Goal: Information Seeking & Learning: Learn about a topic

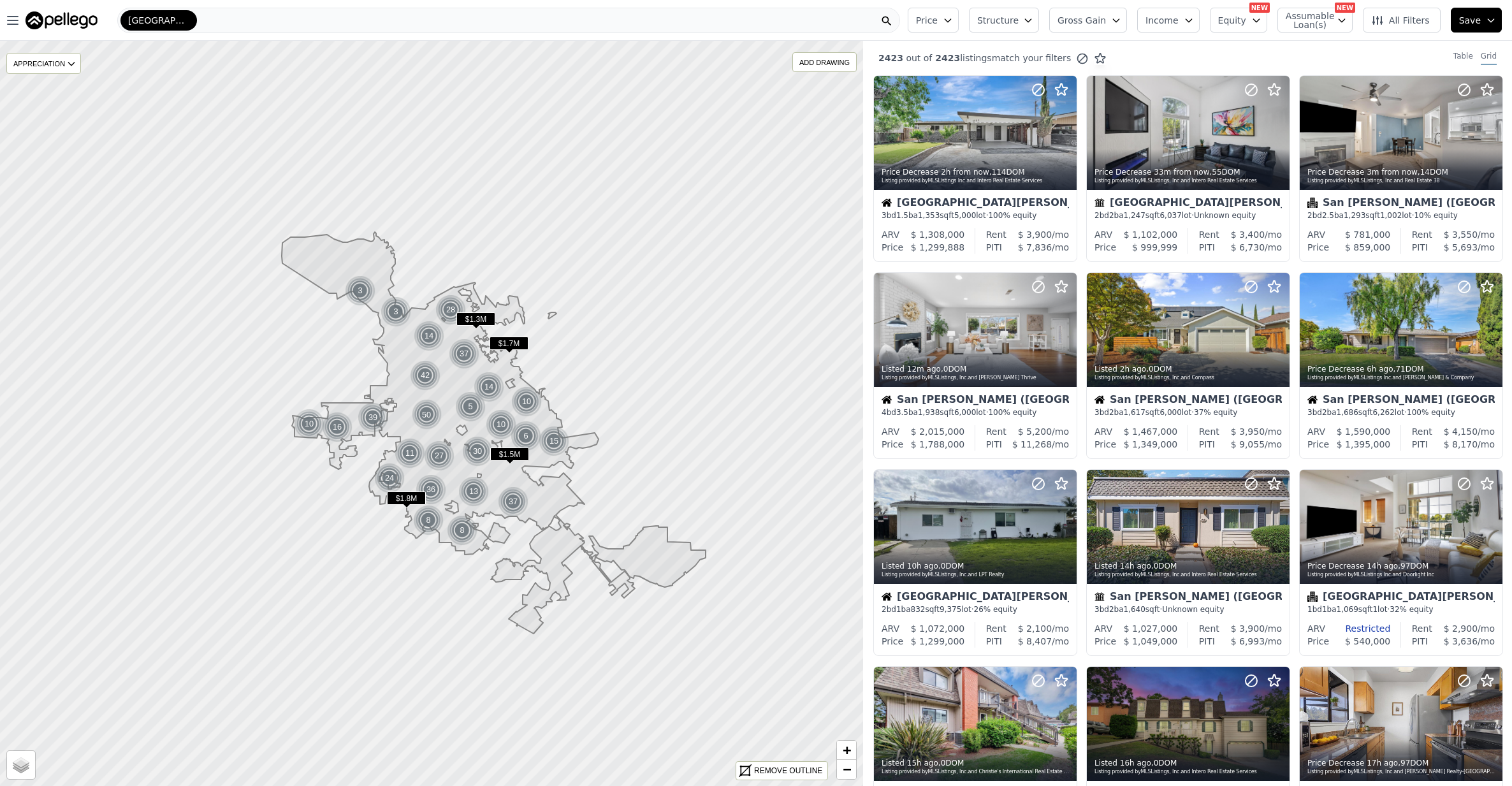
click at [1018, 19] on span "Structure" at bounding box center [997, 20] width 41 height 13
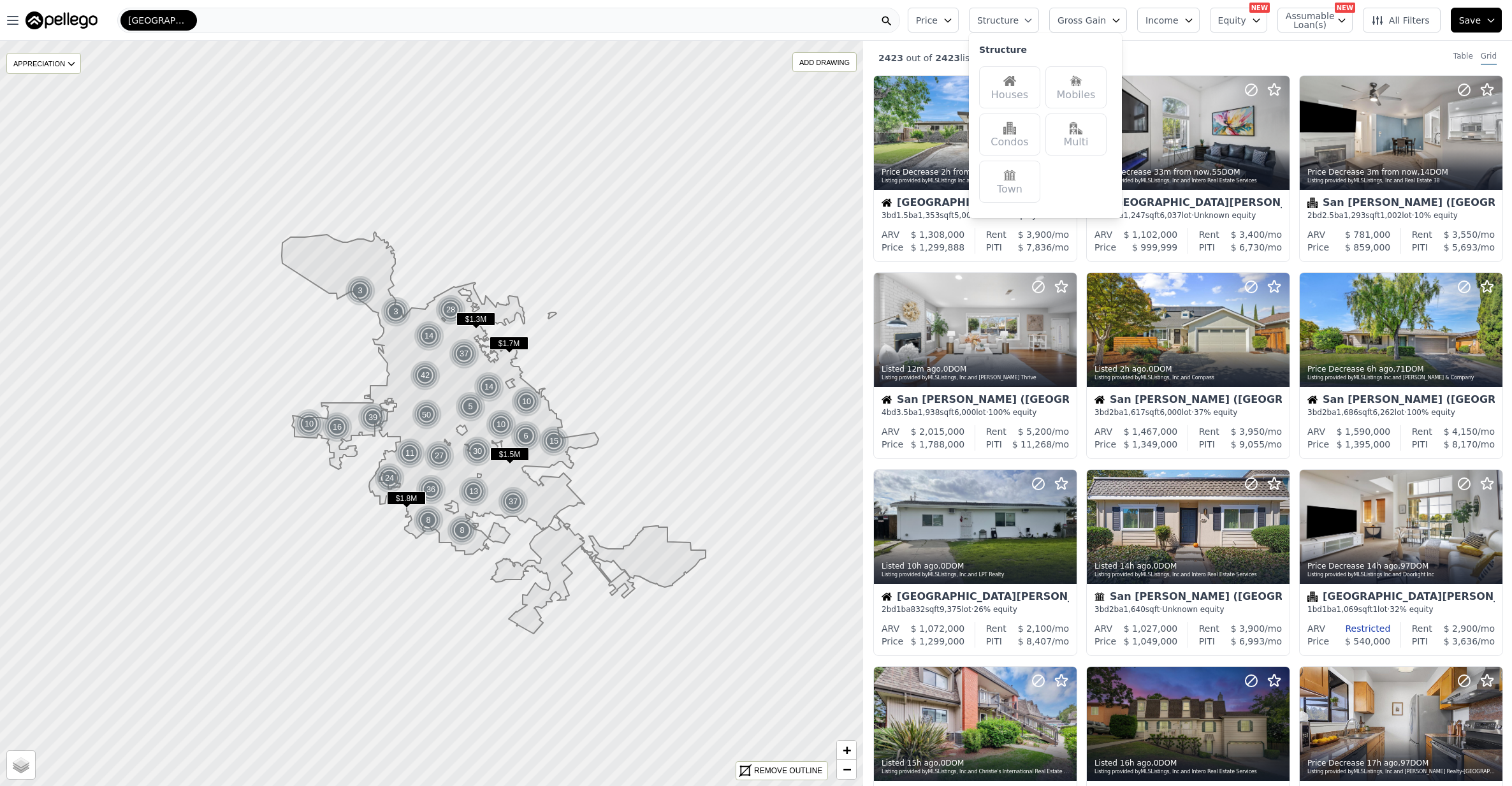
click at [1016, 81] on img at bounding box center [1009, 81] width 13 height 13
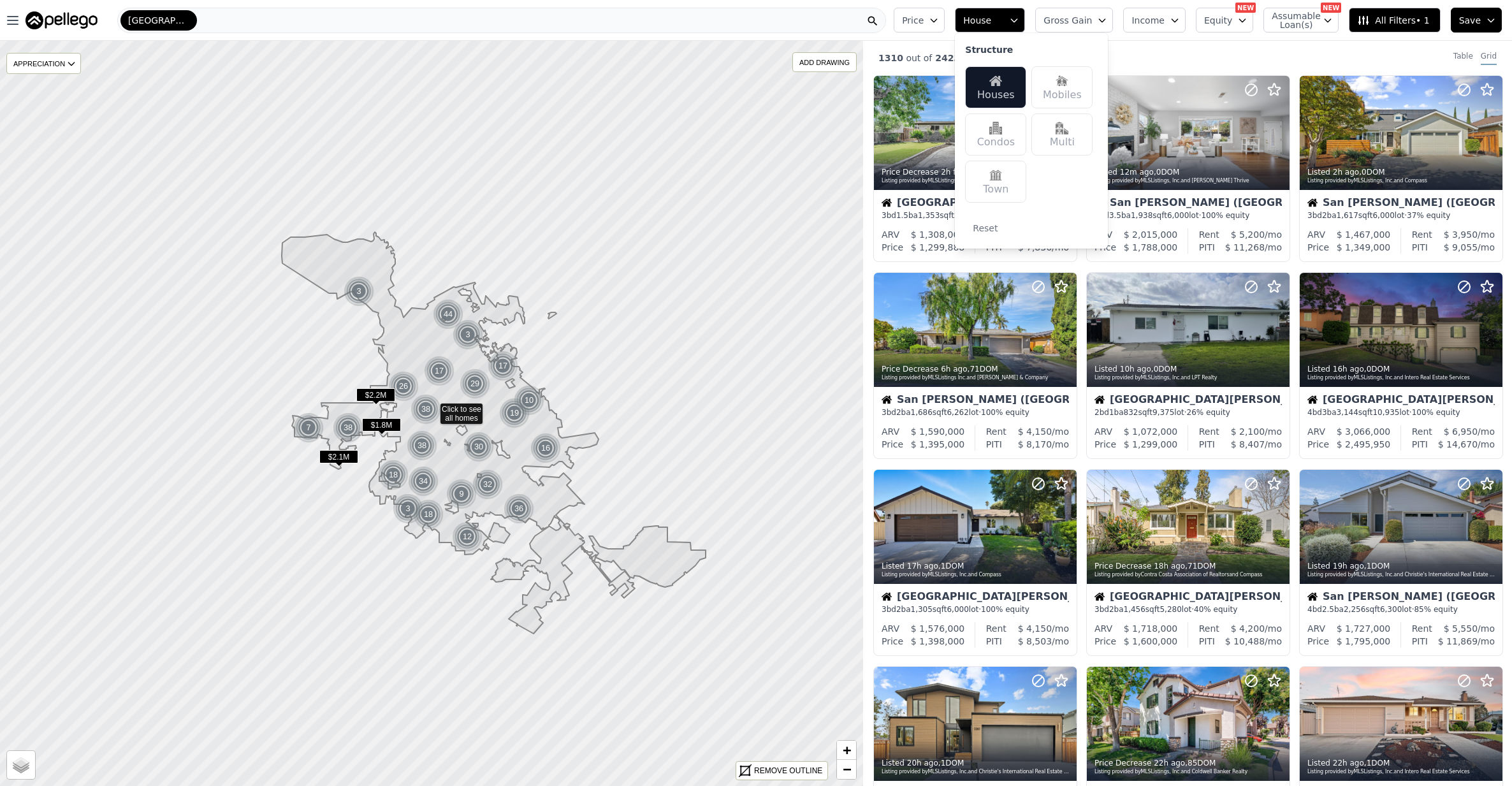
click at [935, 19] on button "Price" at bounding box center [919, 20] width 51 height 25
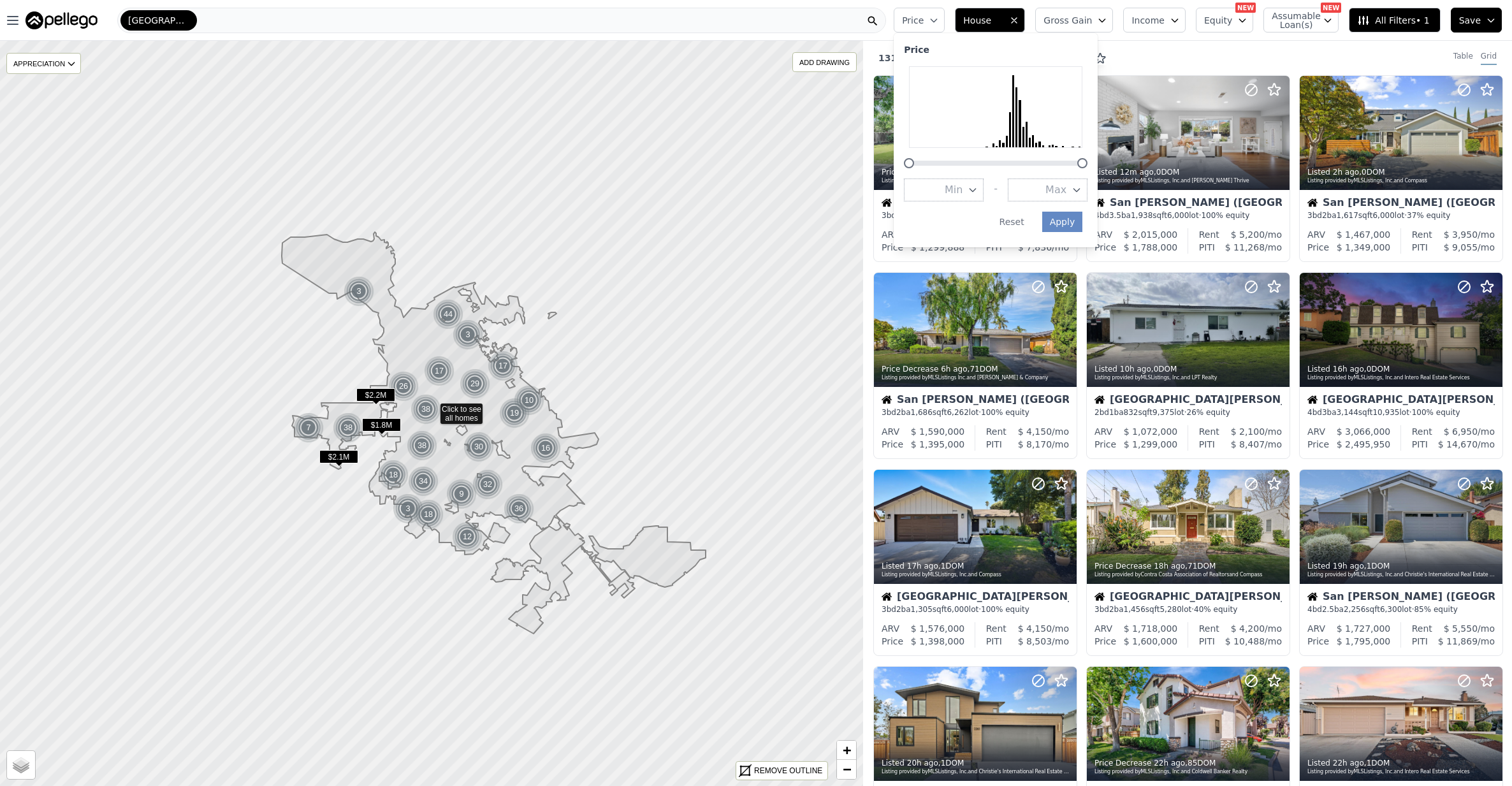
click at [1107, 25] on icon "button" at bounding box center [1102, 20] width 11 height 11
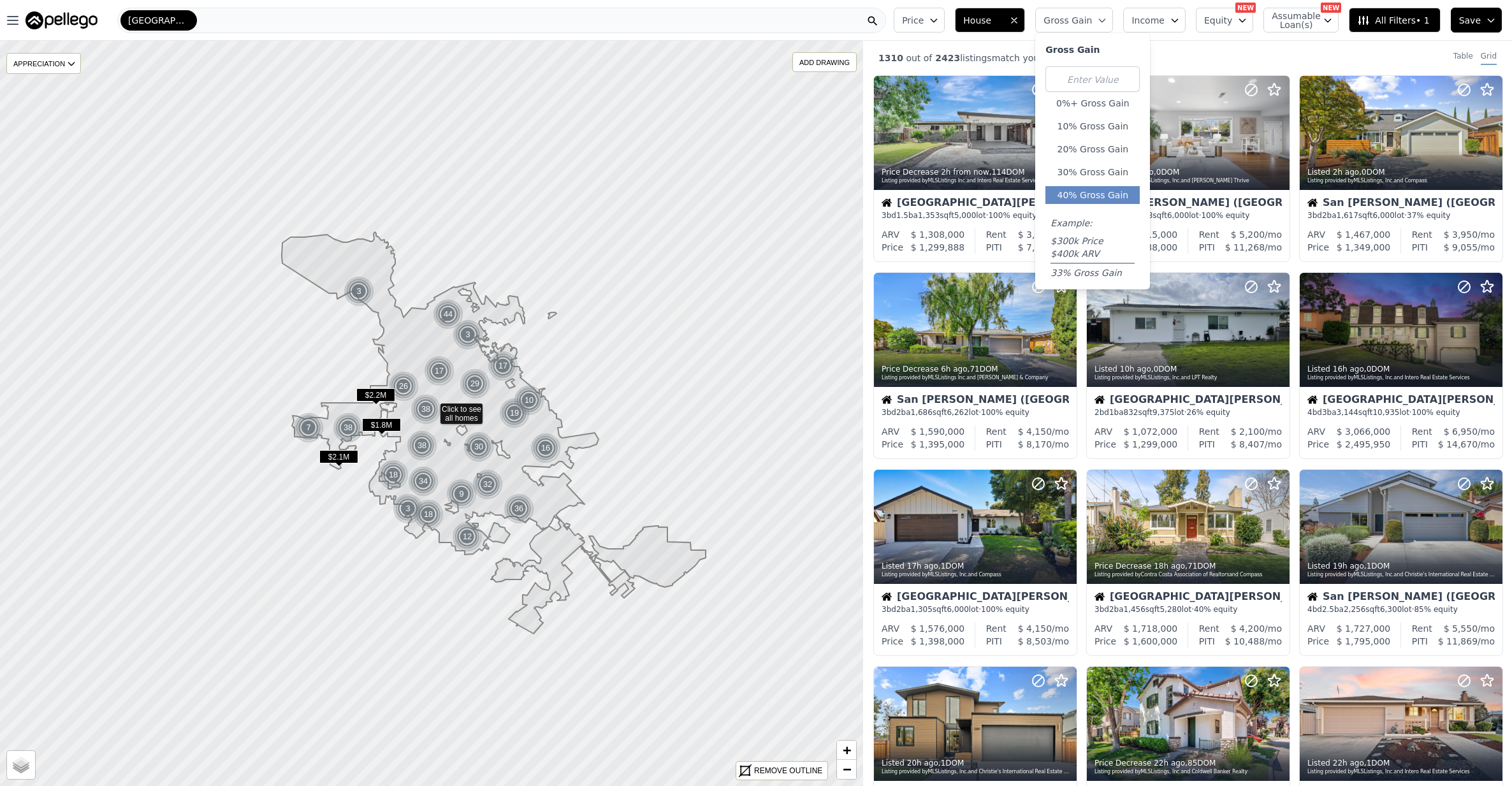
click at [1133, 196] on button "40% Gross Gain" at bounding box center [1092, 195] width 94 height 18
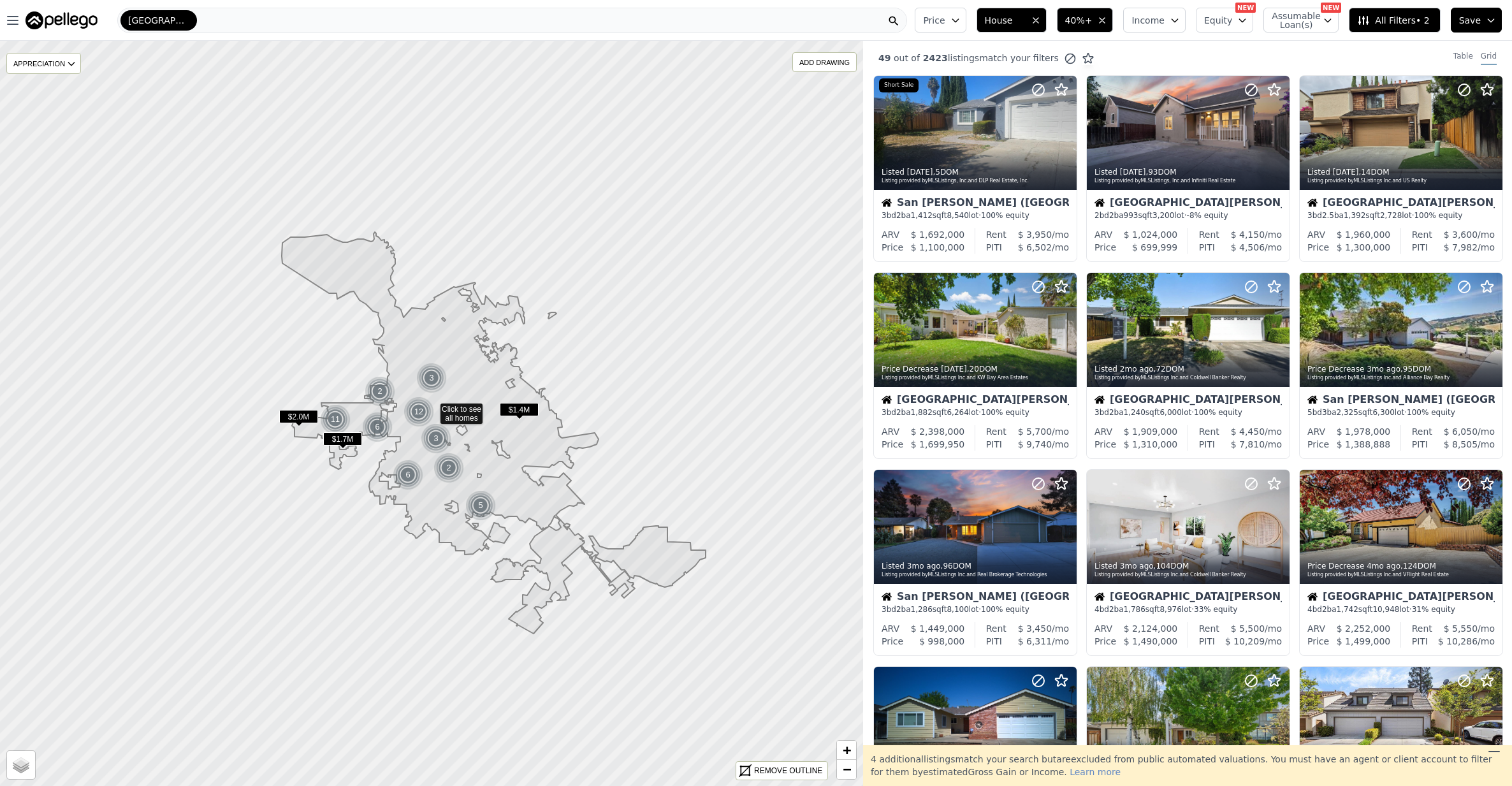
click at [1164, 17] on span "Income" at bounding box center [1148, 20] width 33 height 13
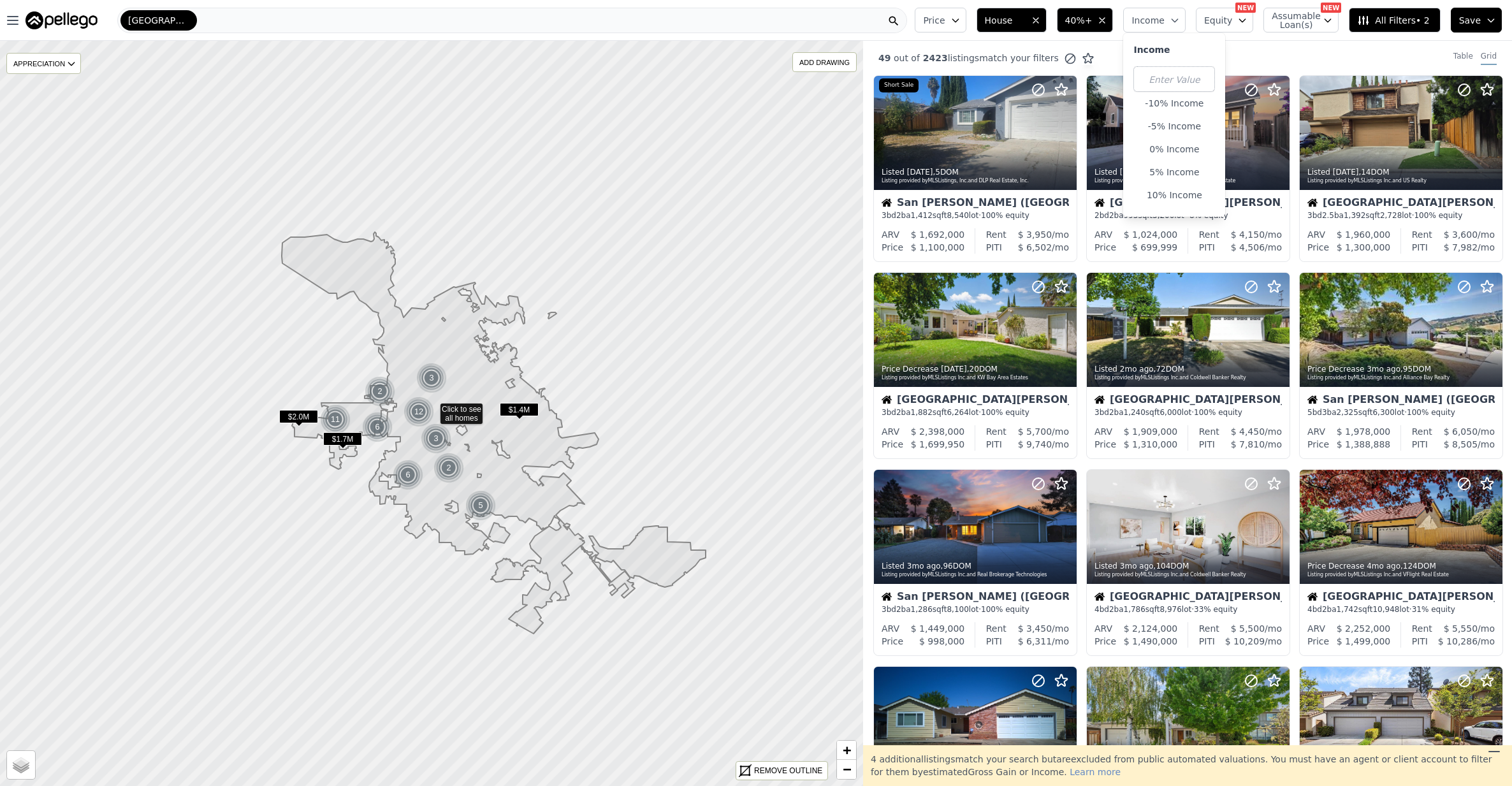
click at [1242, 19] on icon "button" at bounding box center [1243, 20] width 11 height 11
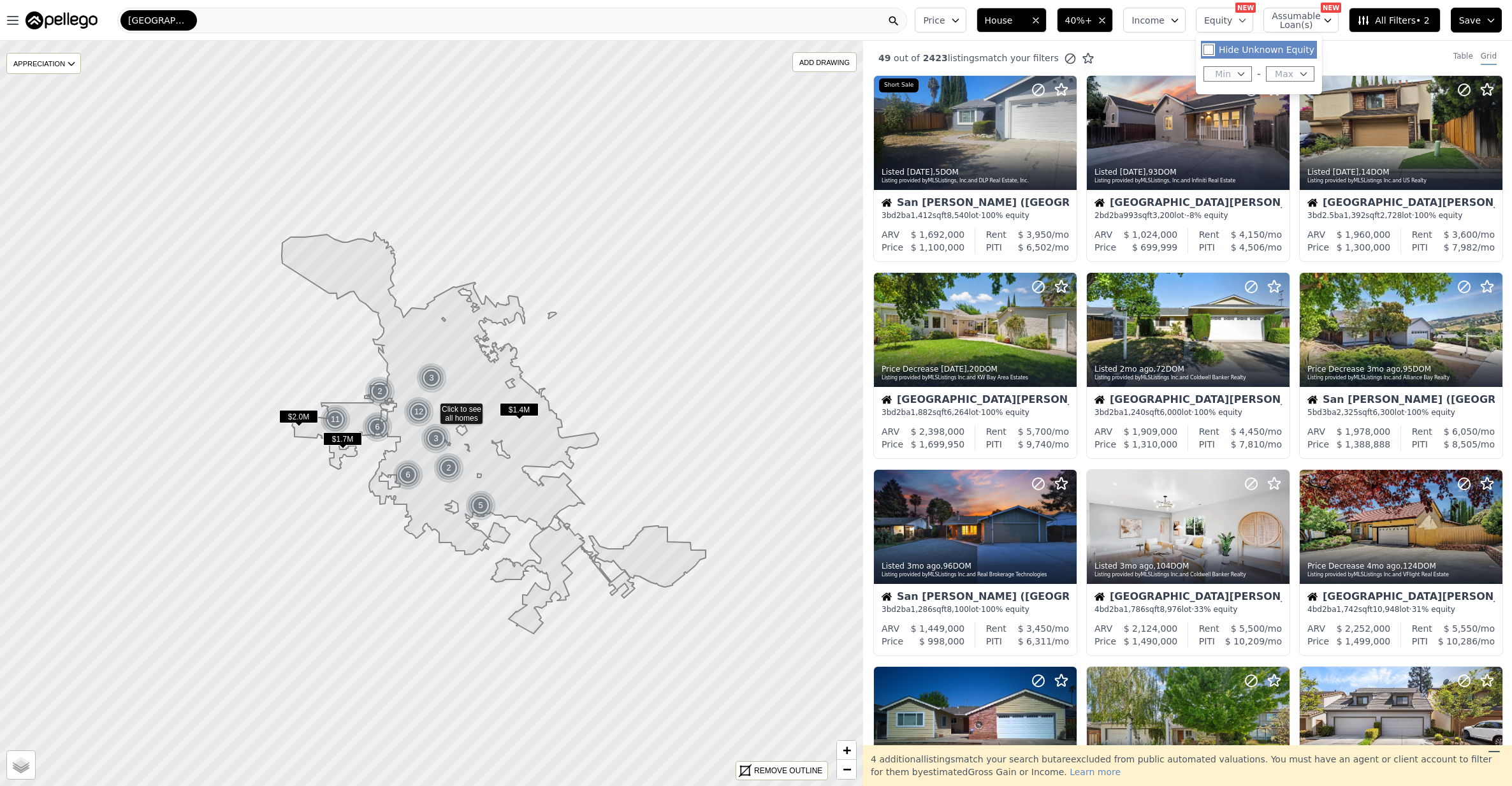
click at [1213, 51] on input "Hide Unknown Equity" at bounding box center [1209, 50] width 11 height 11
checkbox input "true"
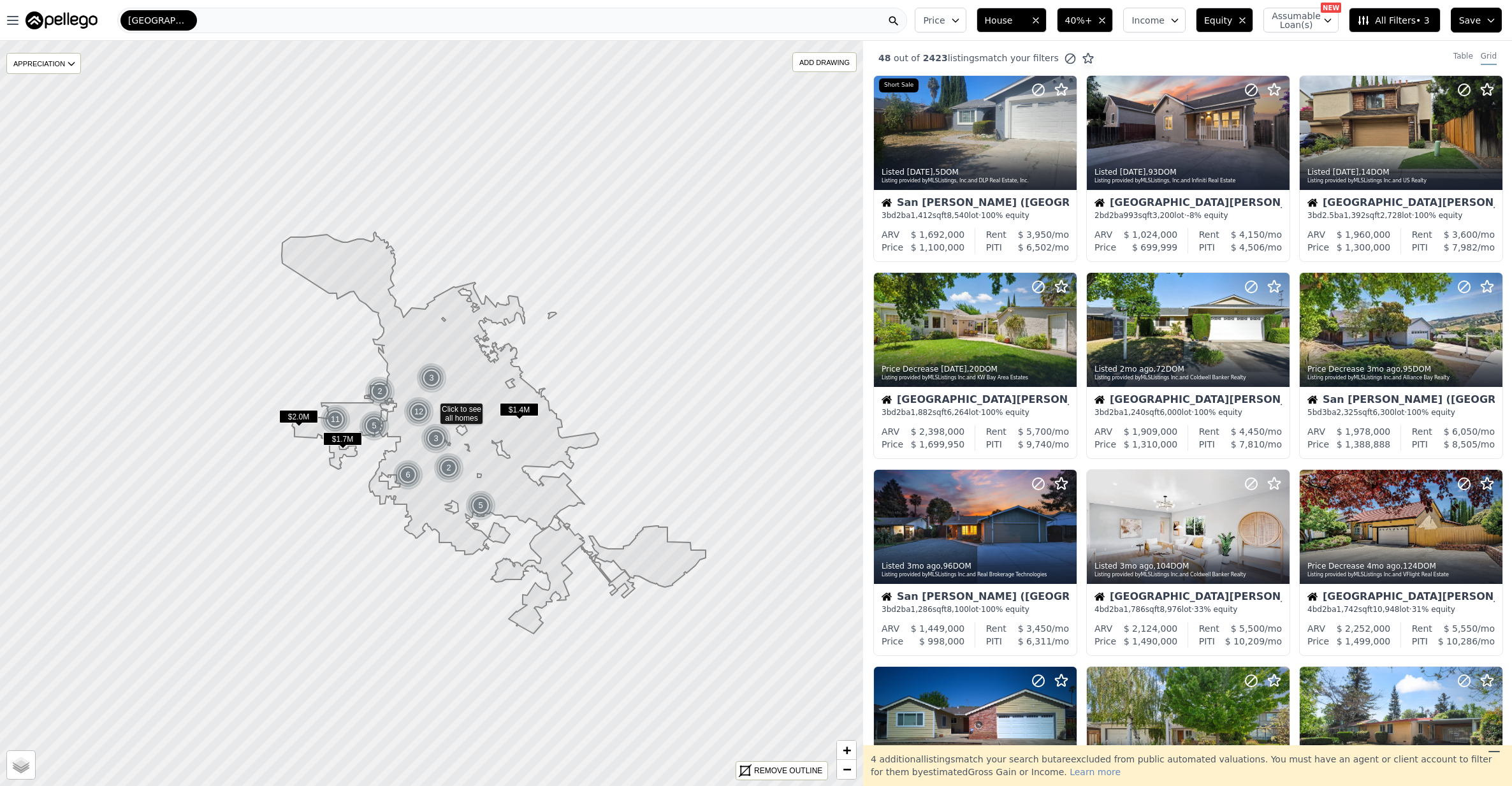
click at [1225, 20] on span "Equity" at bounding box center [1218, 20] width 28 height 13
click at [1213, 45] on input "Hide Unknown Equity" at bounding box center [1209, 50] width 11 height 11
checkbox input "false"
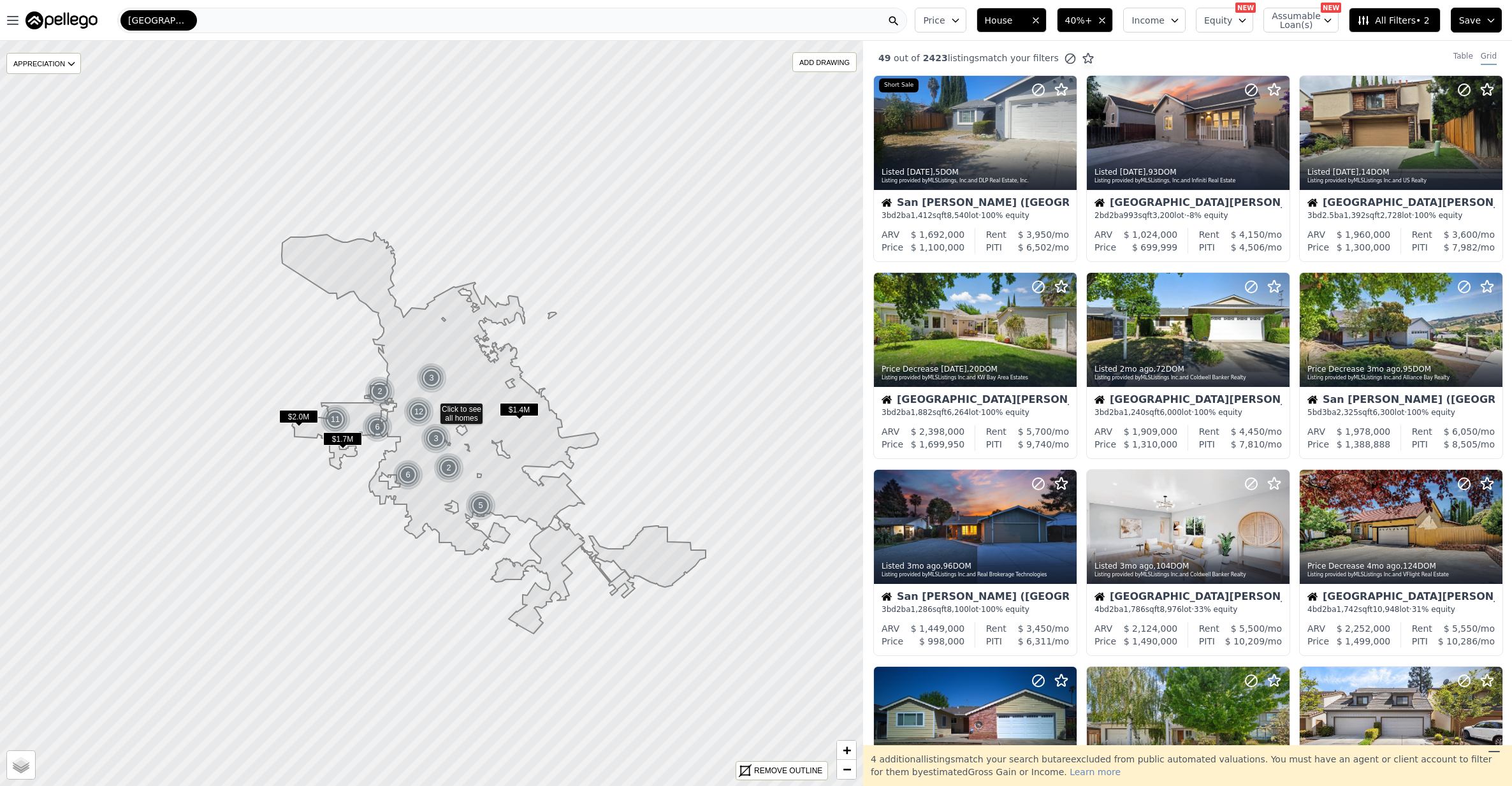
click at [1313, 12] on span "Assumable Loan(s)" at bounding box center [1292, 20] width 41 height 18
click at [1392, 19] on span "All Filters • 2" at bounding box center [1393, 20] width 72 height 13
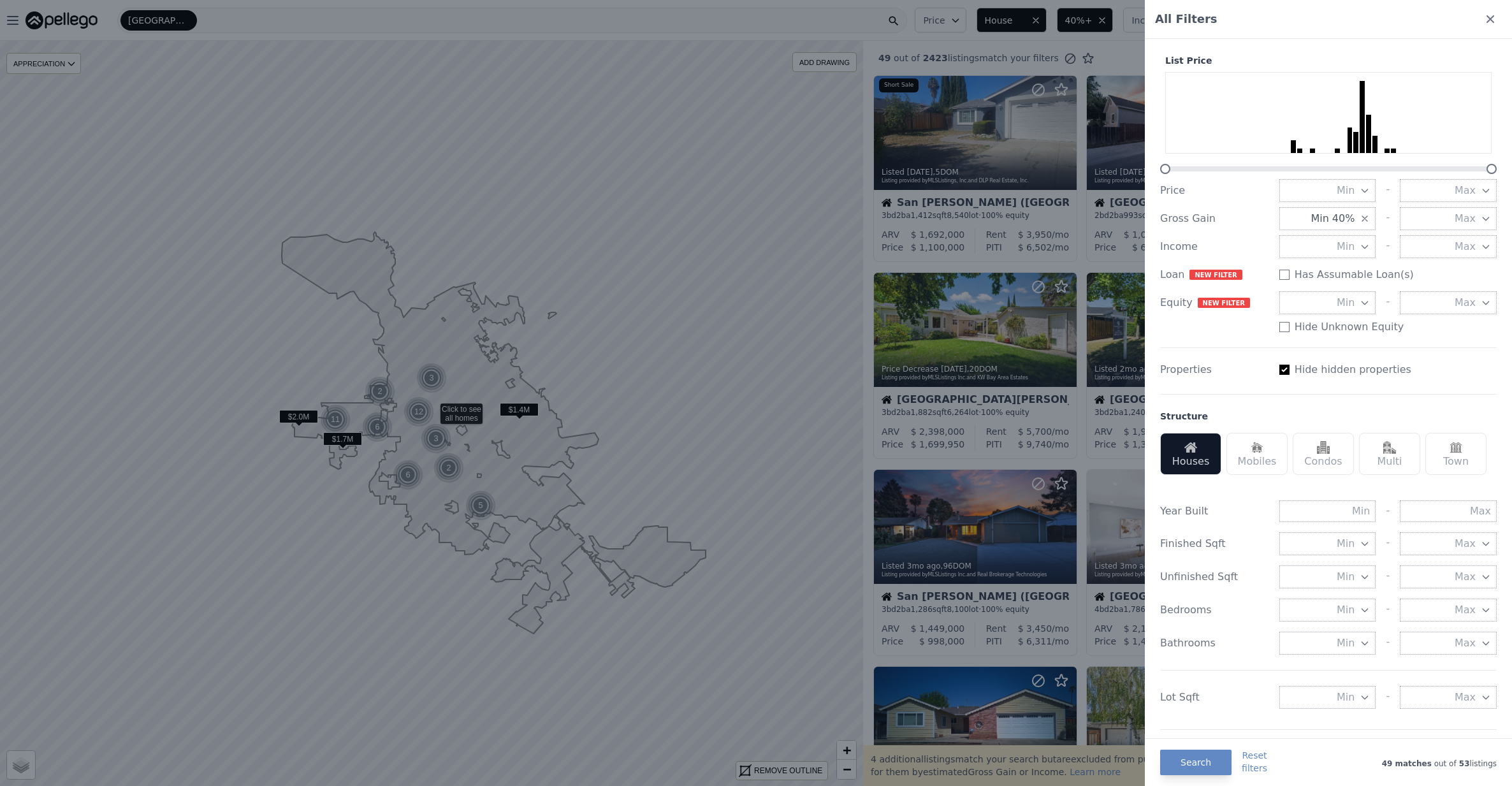
click at [1112, 55] on div at bounding box center [756, 393] width 1512 height 786
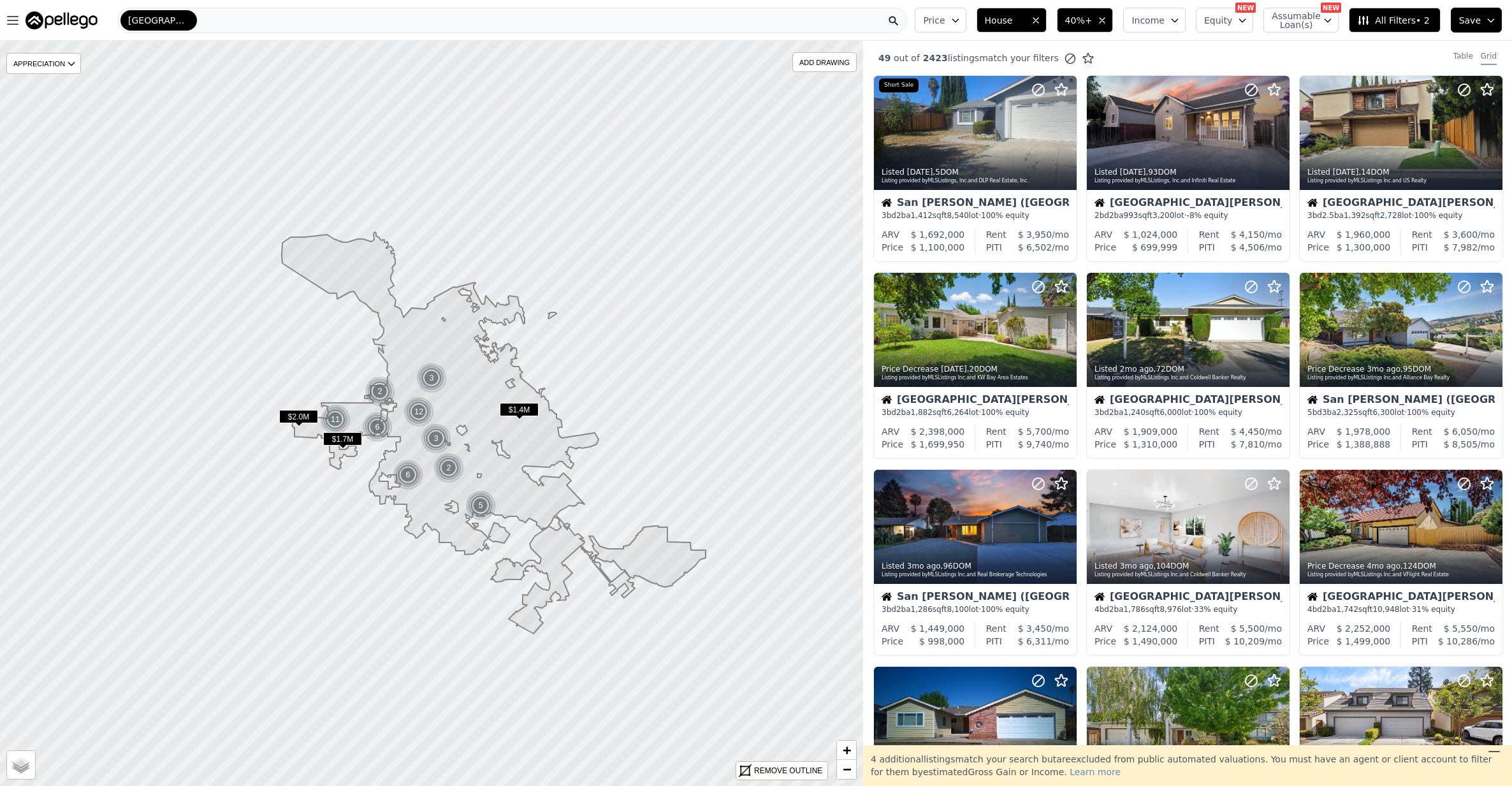
click at [1425, 21] on span "All Filters • 2" at bounding box center [1393, 20] width 72 height 13
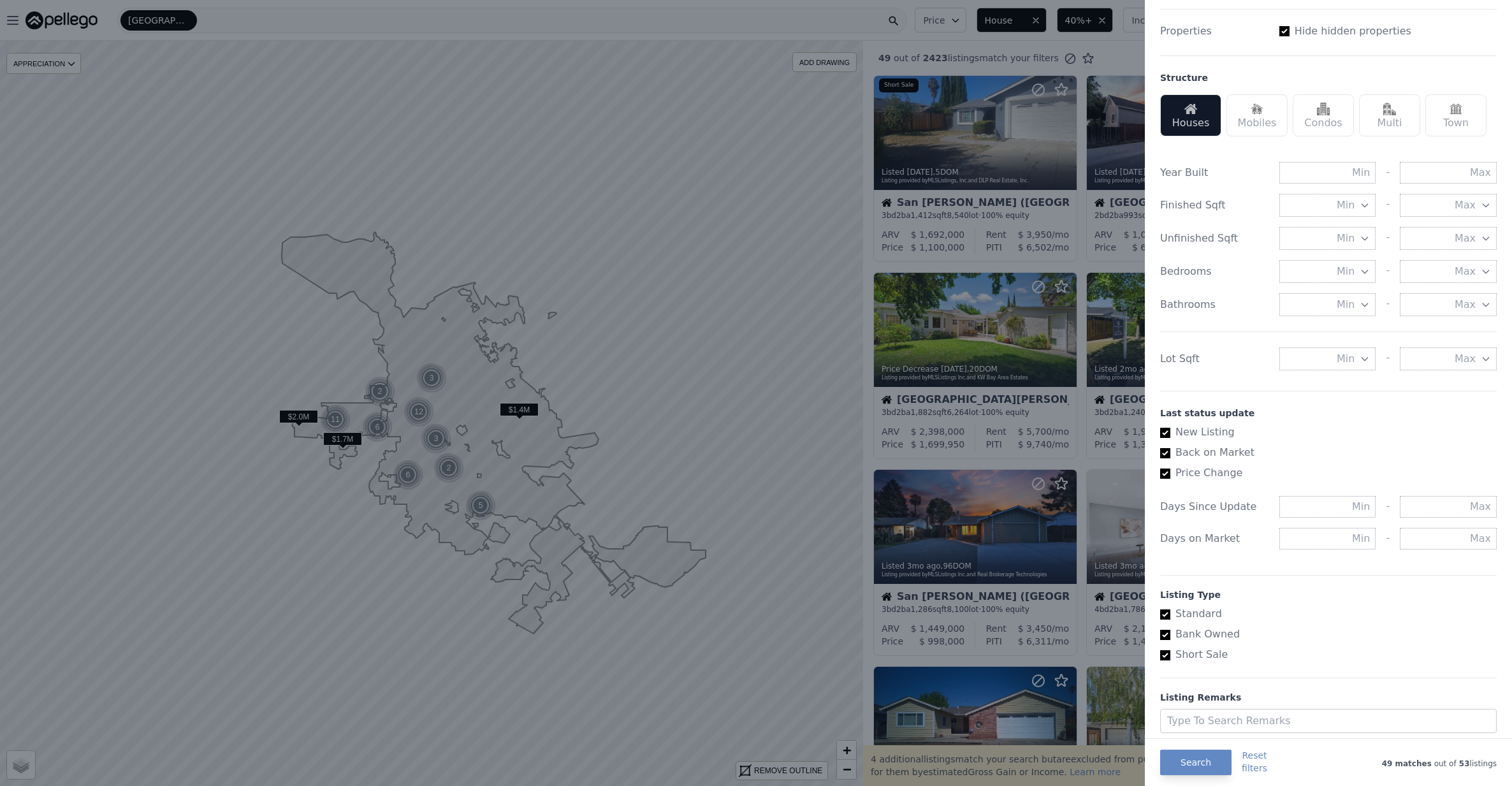
scroll to position [340, 0]
click at [1166, 436] on input "New Listing" at bounding box center [1165, 432] width 11 height 11
checkbox input "false"
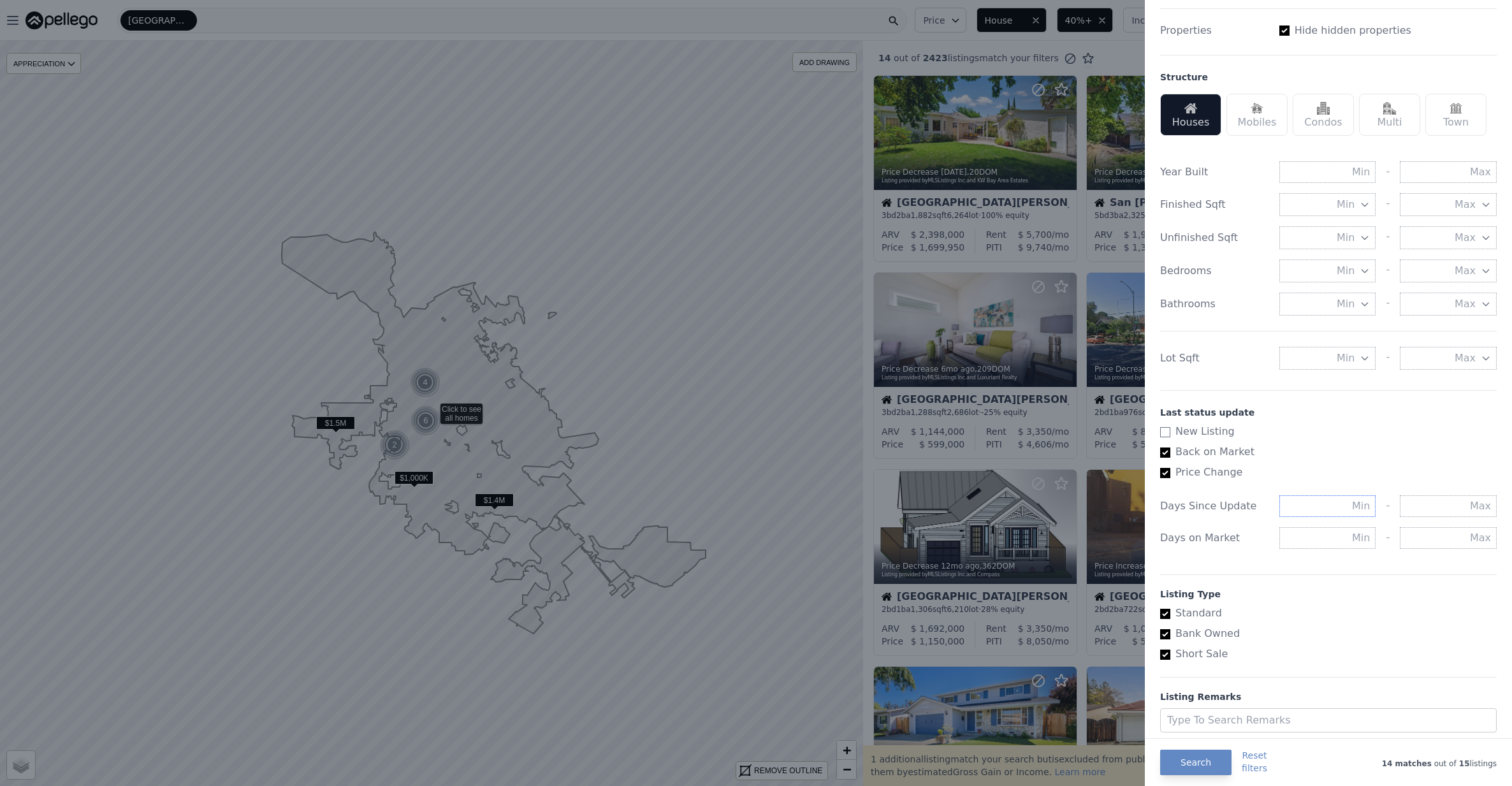
click at [1359, 504] on input "text" at bounding box center [1328, 506] width 97 height 22
type input "14"
click at [1359, 572] on div "List Price Price Min - Max Gross Gain Min 40% - Max Income Min - Max Loan New f…" at bounding box center [1328, 218] width 347 height 1038
click at [1198, 767] on button "Search" at bounding box center [1195, 763] width 71 height 26
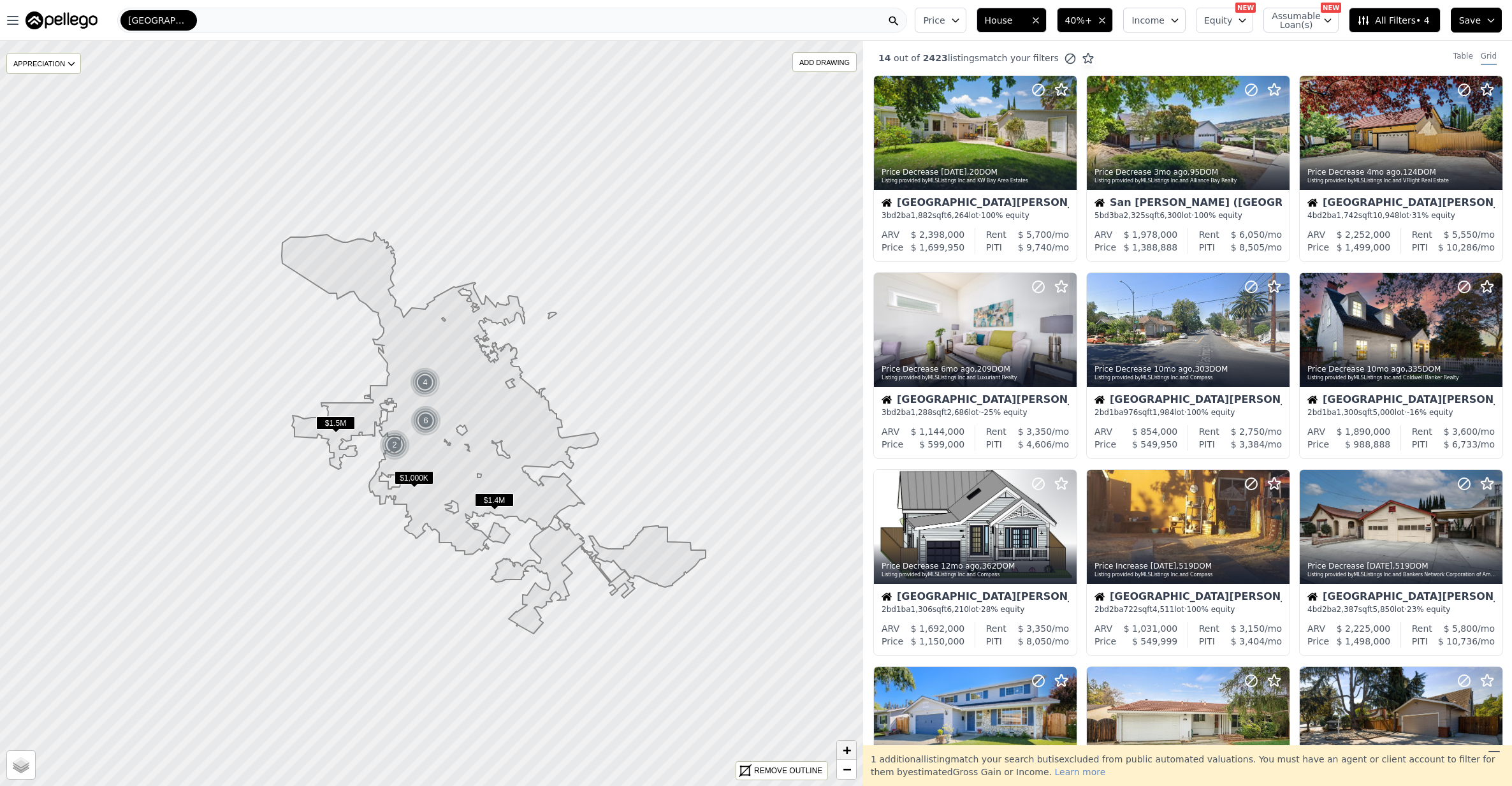
click at [844, 752] on span "+" at bounding box center [847, 750] width 8 height 16
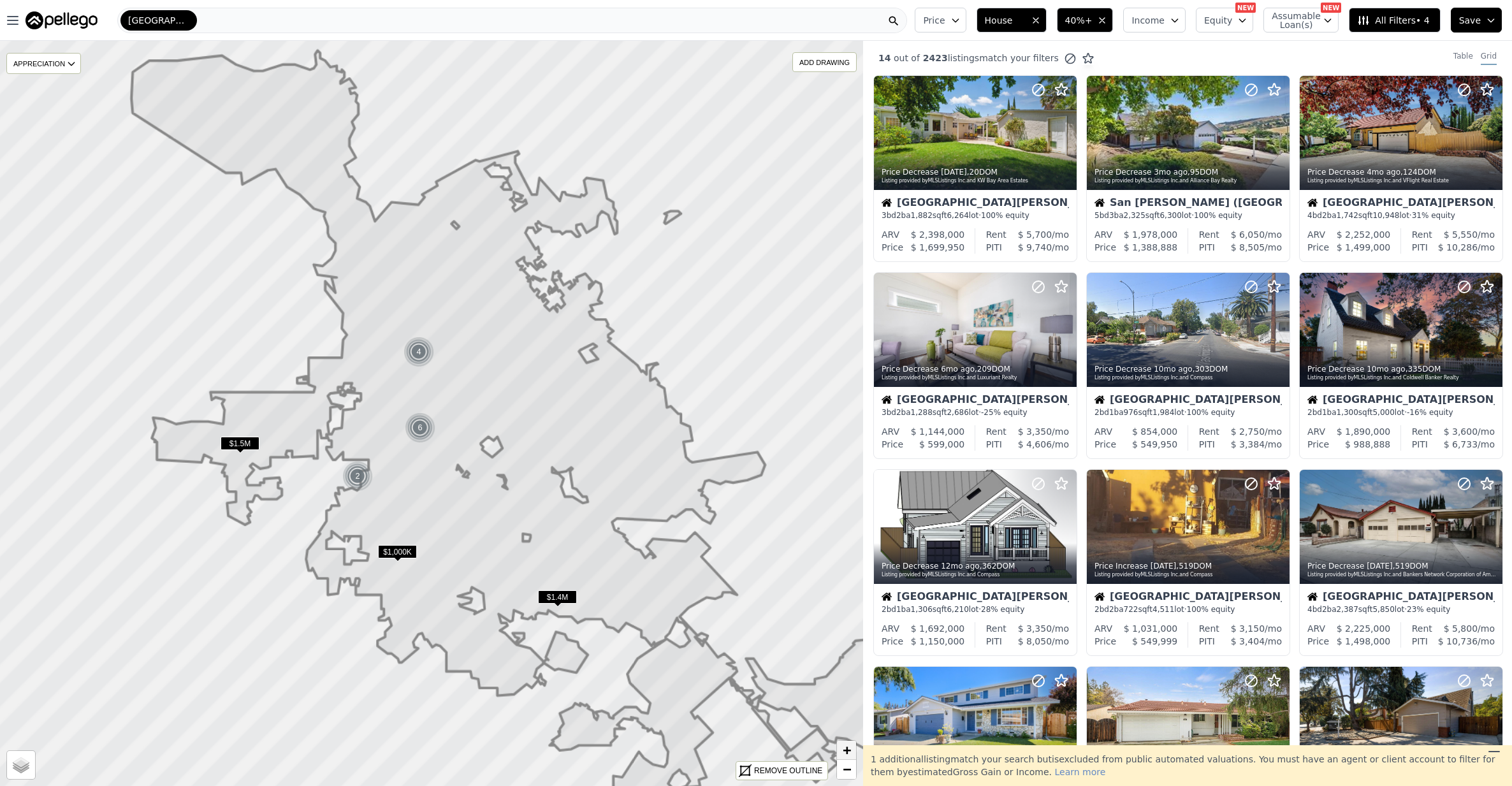
click at [844, 752] on span "+" at bounding box center [847, 750] width 8 height 16
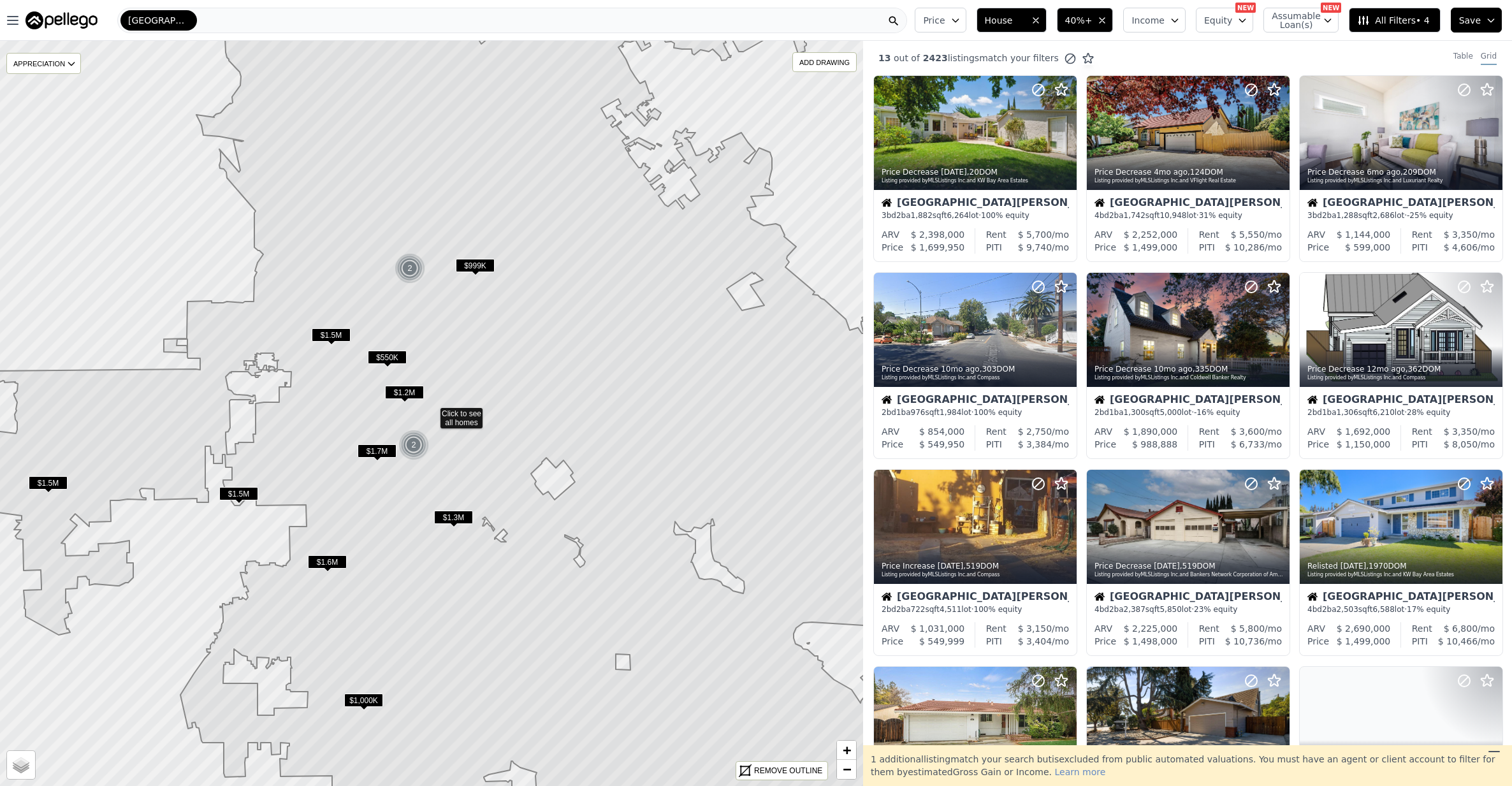
drag, startPoint x: 373, startPoint y: 556, endPoint x: 503, endPoint y: 504, distance: 140.0
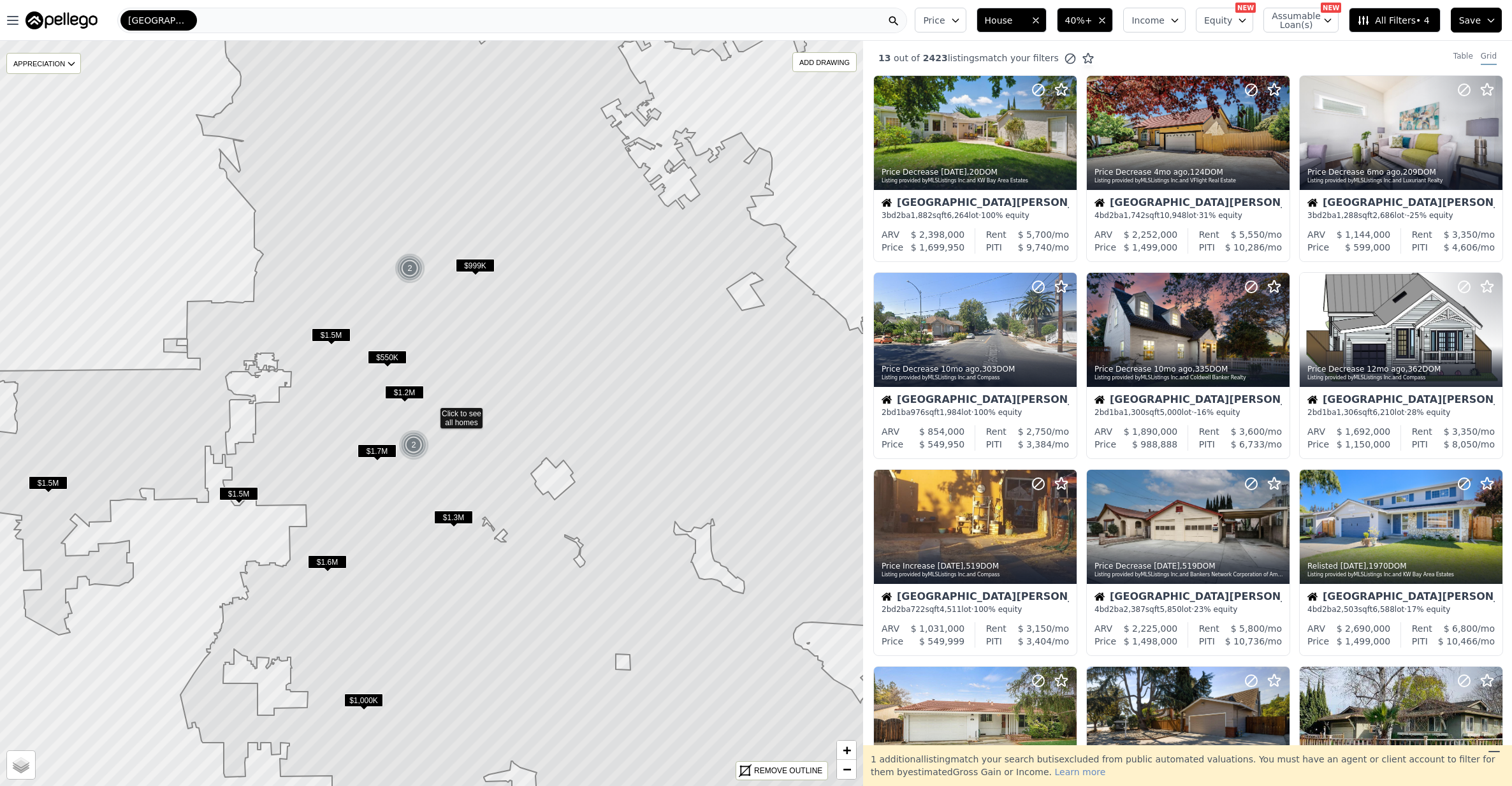
click at [503, 504] on icon at bounding box center [432, 413] width 1039 height 897
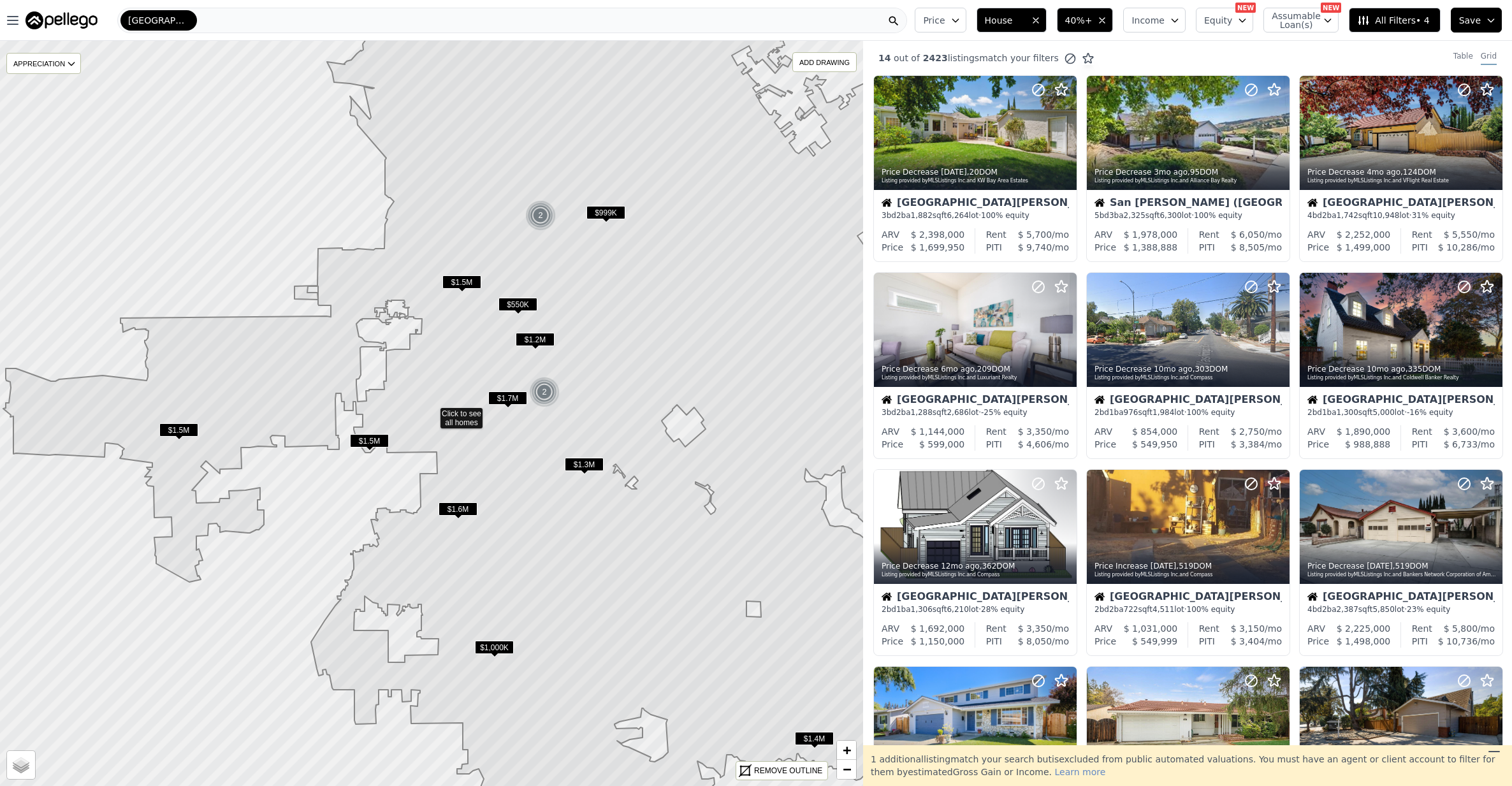
click at [472, 509] on span "$1.6M" at bounding box center [458, 509] width 39 height 14
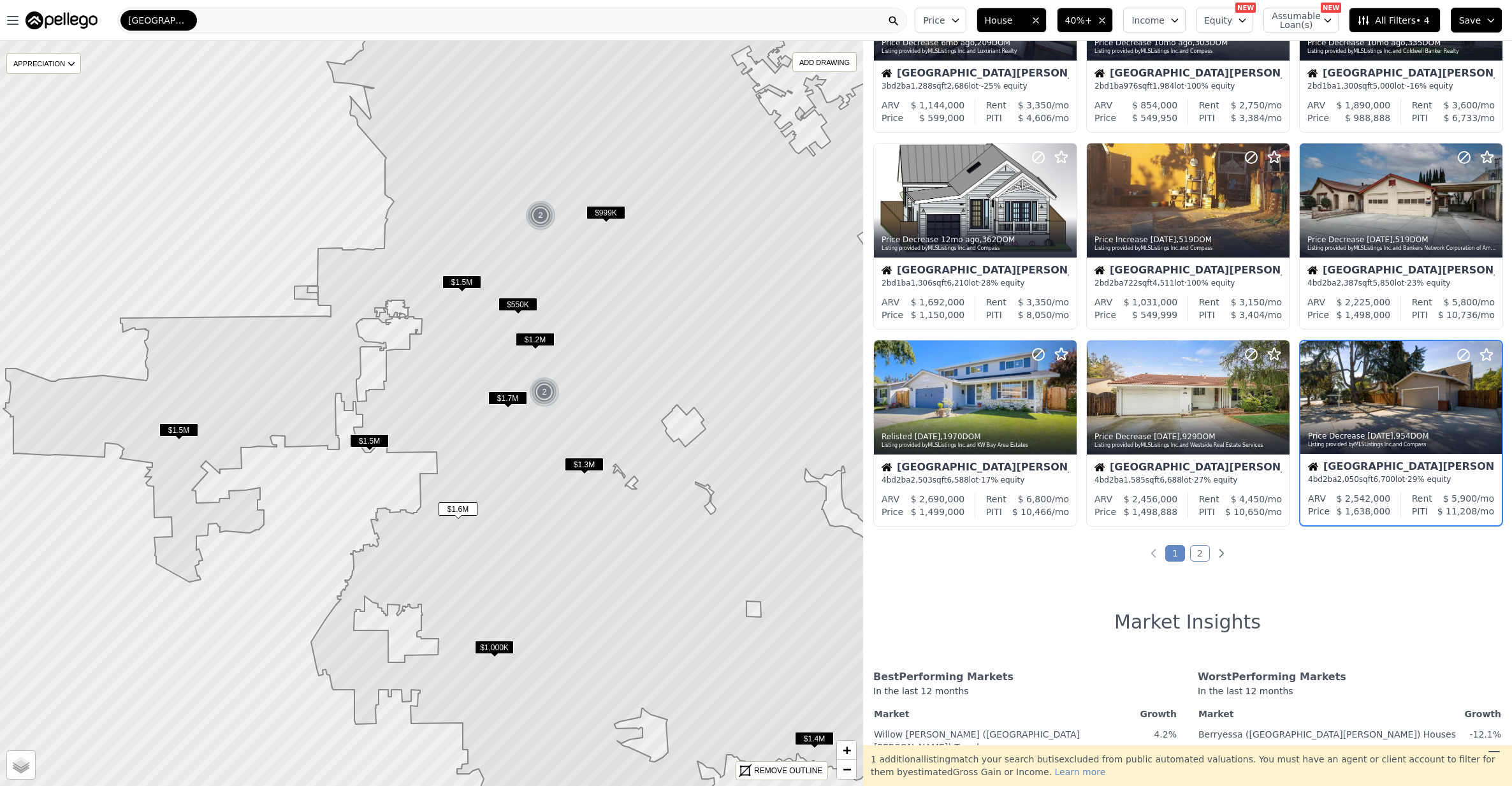
scroll to position [367, 0]
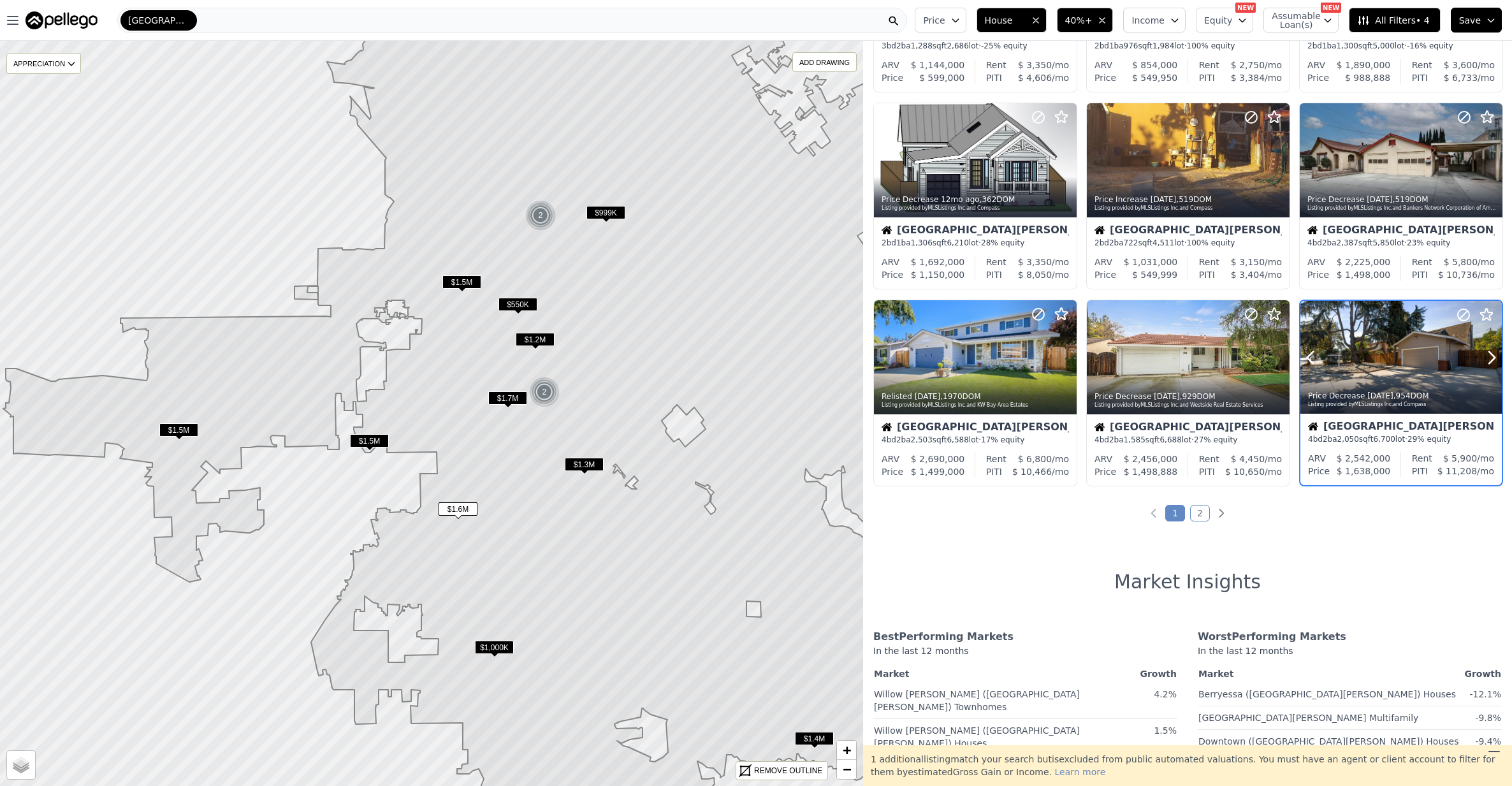
click at [1380, 367] on div at bounding box center [1401, 358] width 202 height 114
click at [493, 650] on span "$1,000K" at bounding box center [494, 647] width 39 height 14
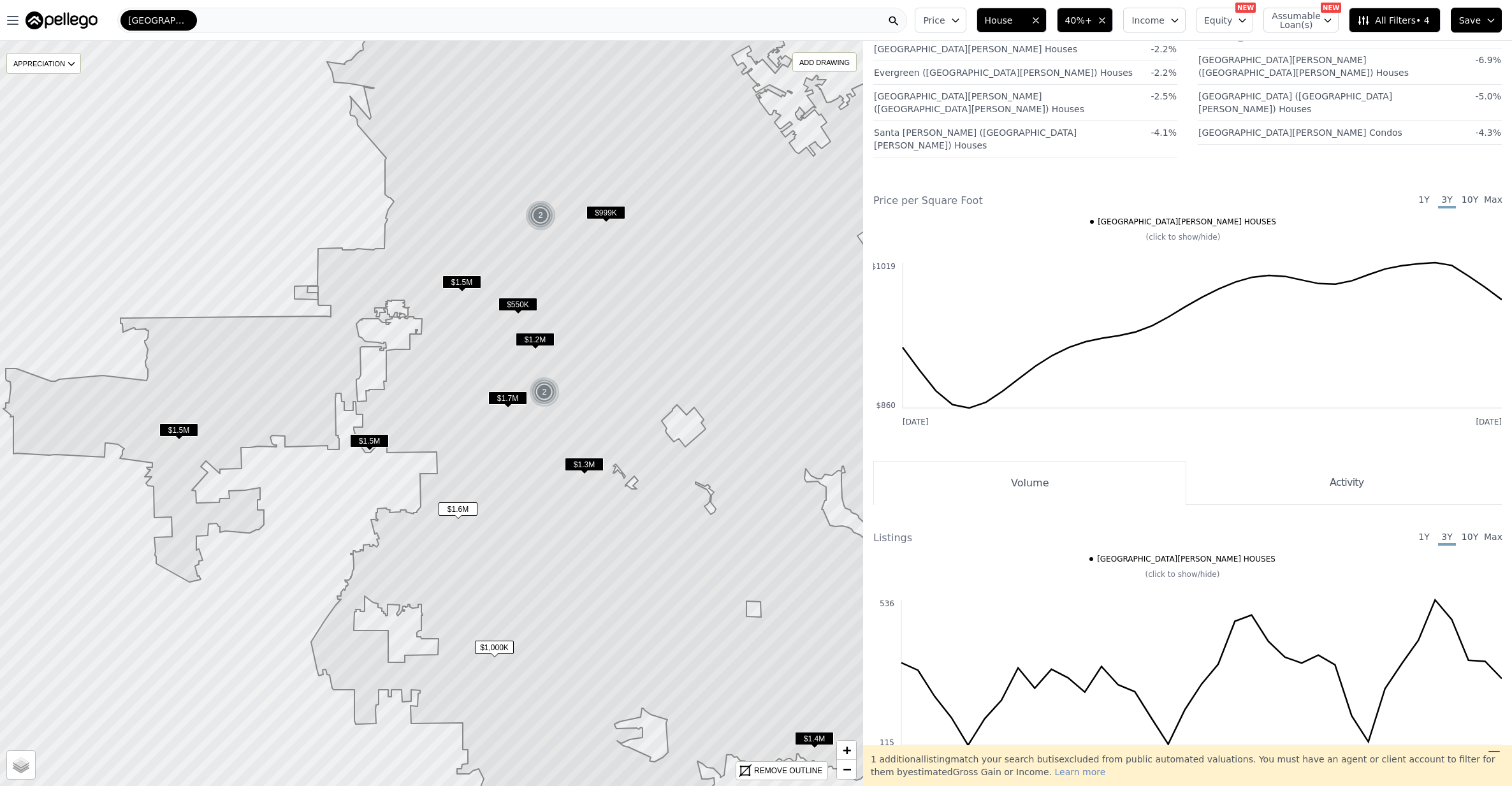
click at [491, 644] on span "$1,000K" at bounding box center [494, 647] width 39 height 14
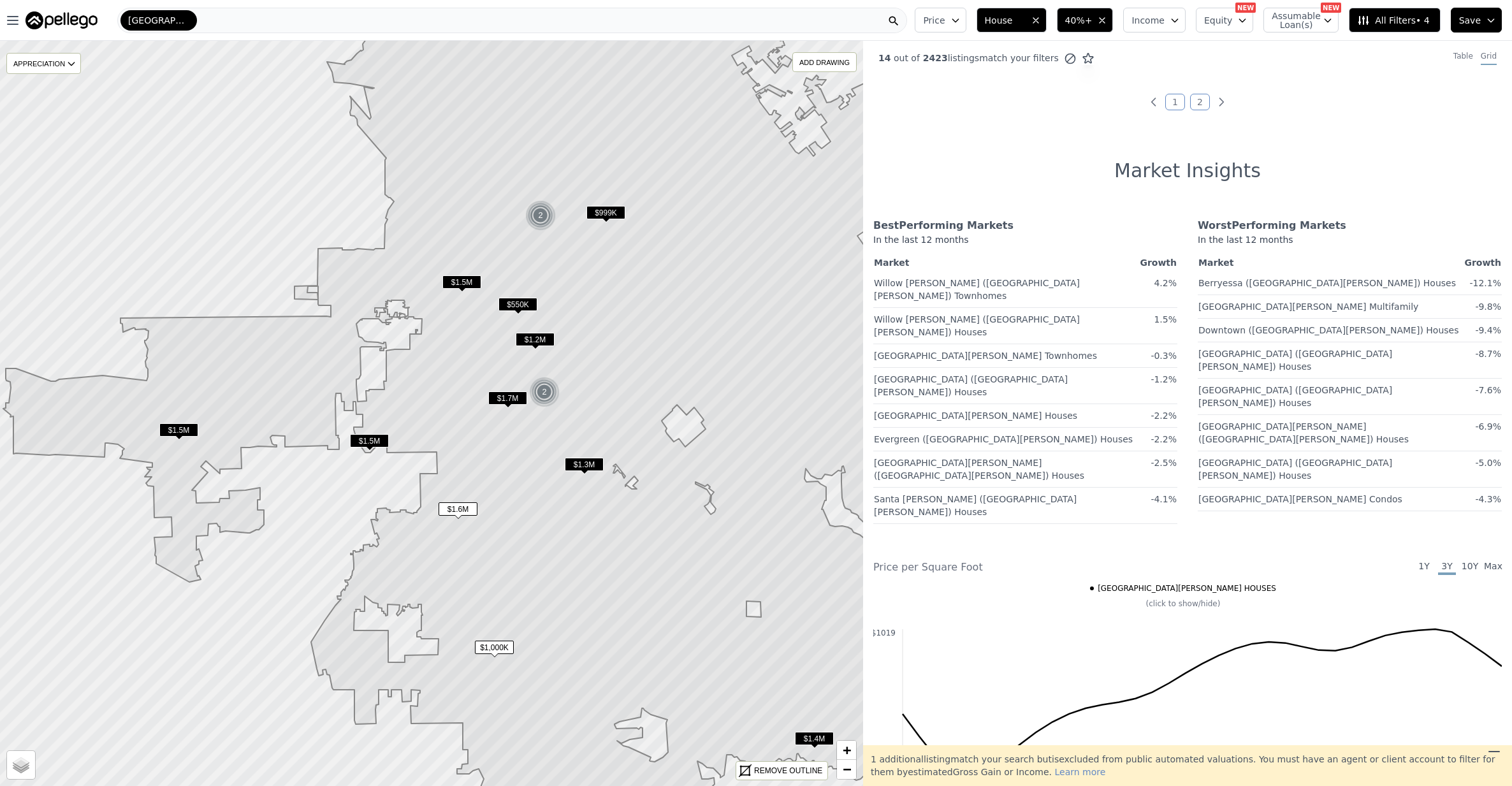
click at [181, 428] on span "$1.5M" at bounding box center [179, 430] width 39 height 14
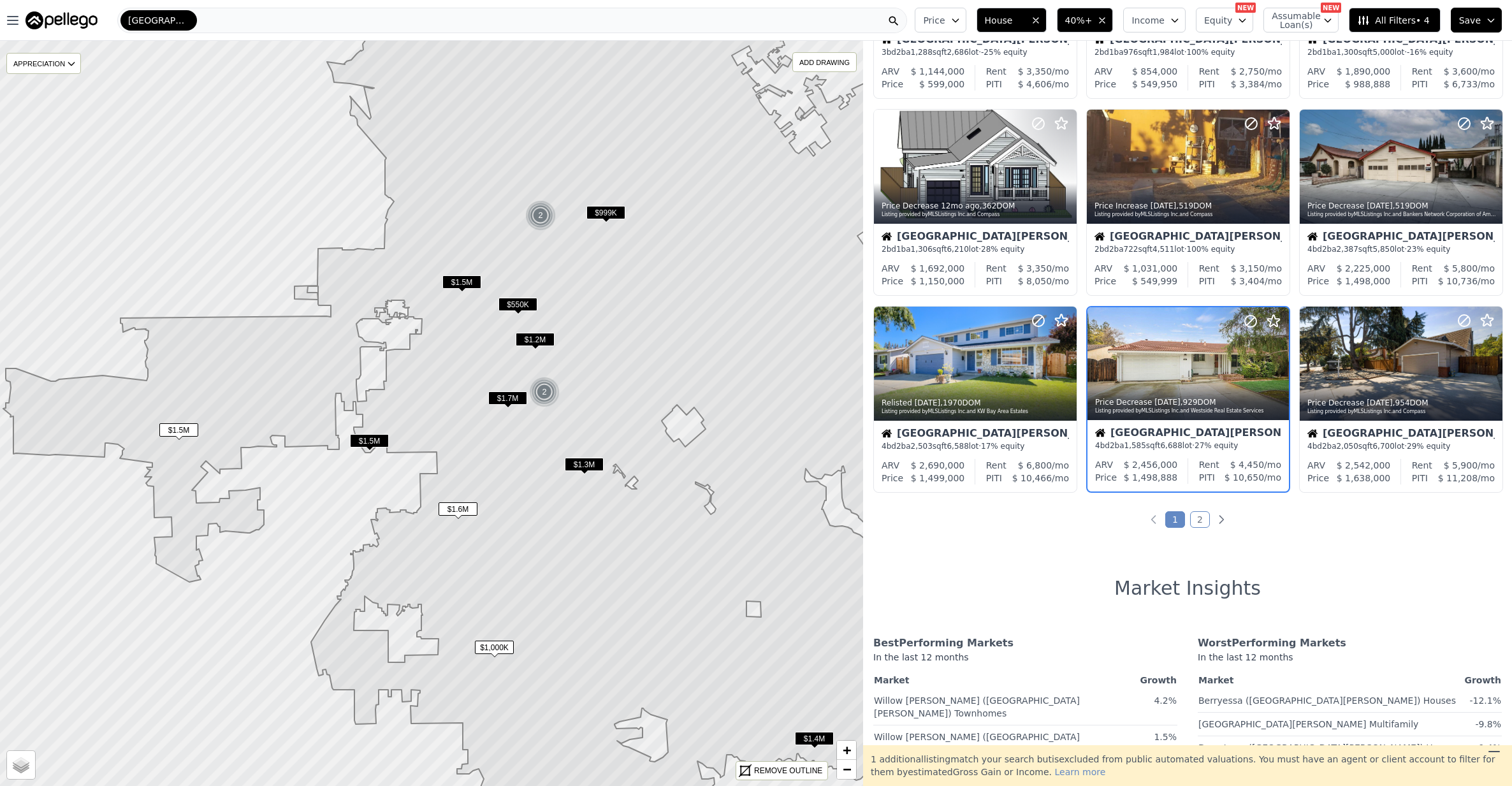
scroll to position [367, 0]
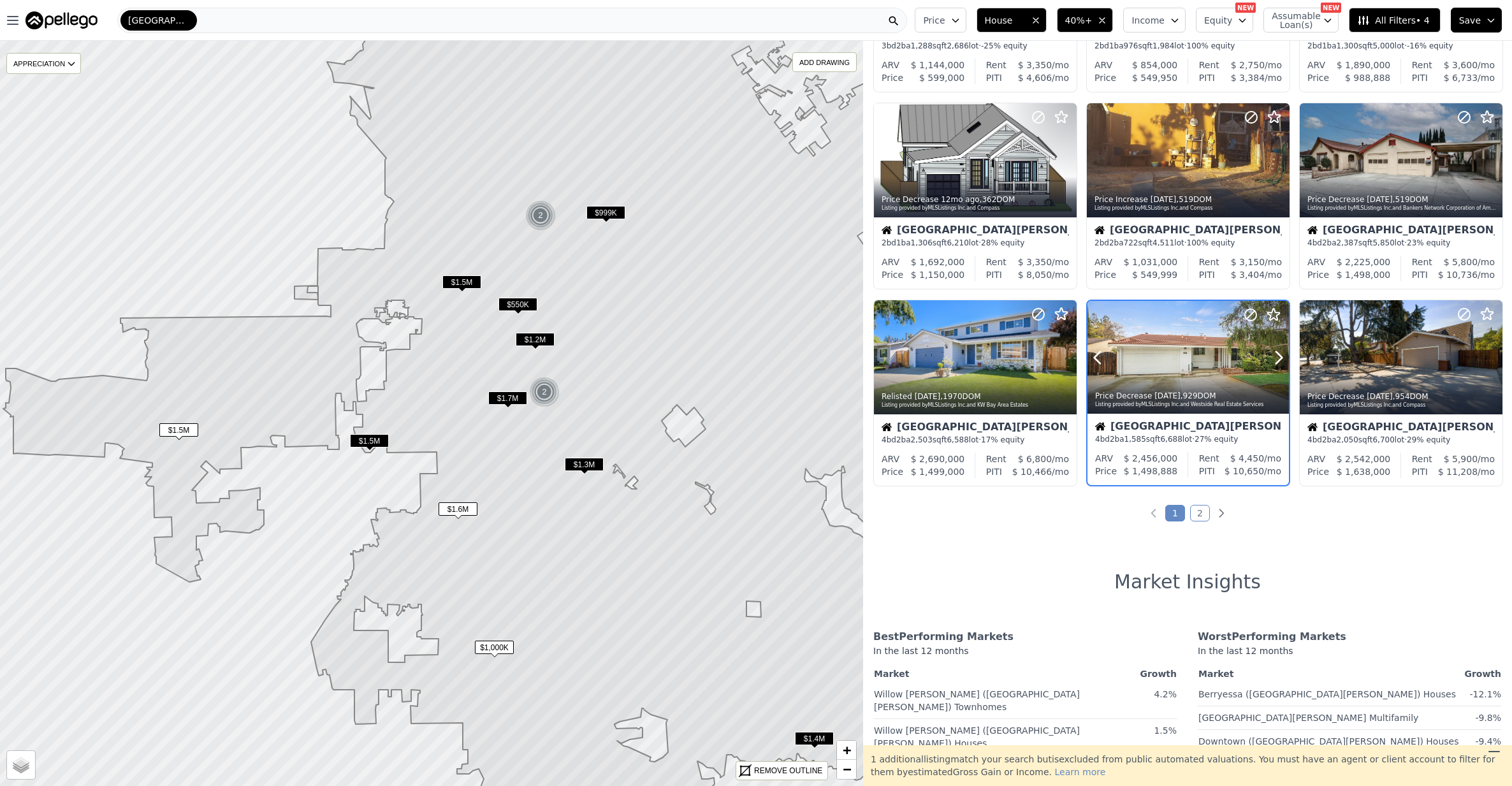
click at [1148, 352] on div at bounding box center [1188, 358] width 202 height 114
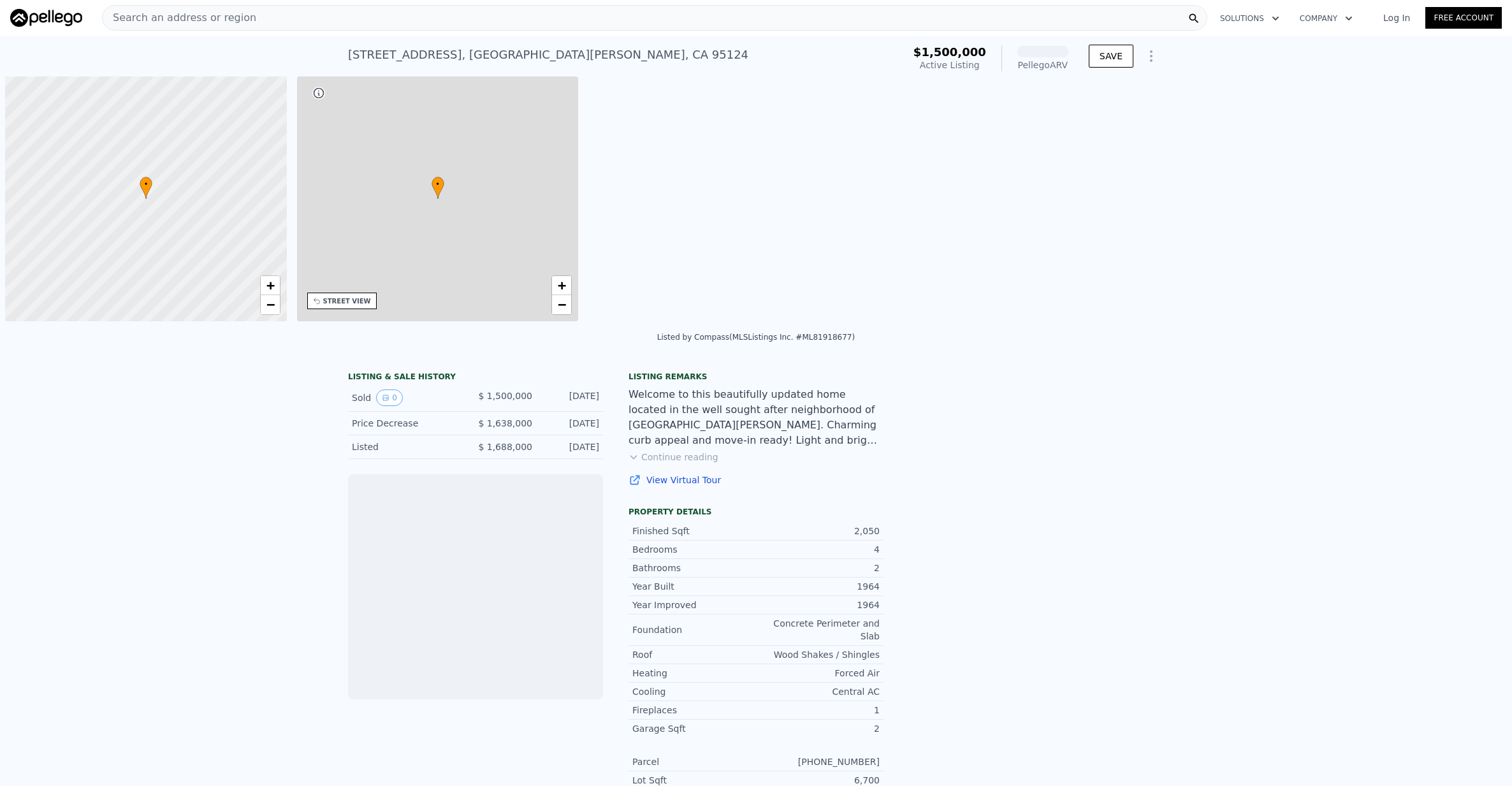
scroll to position [0, 5]
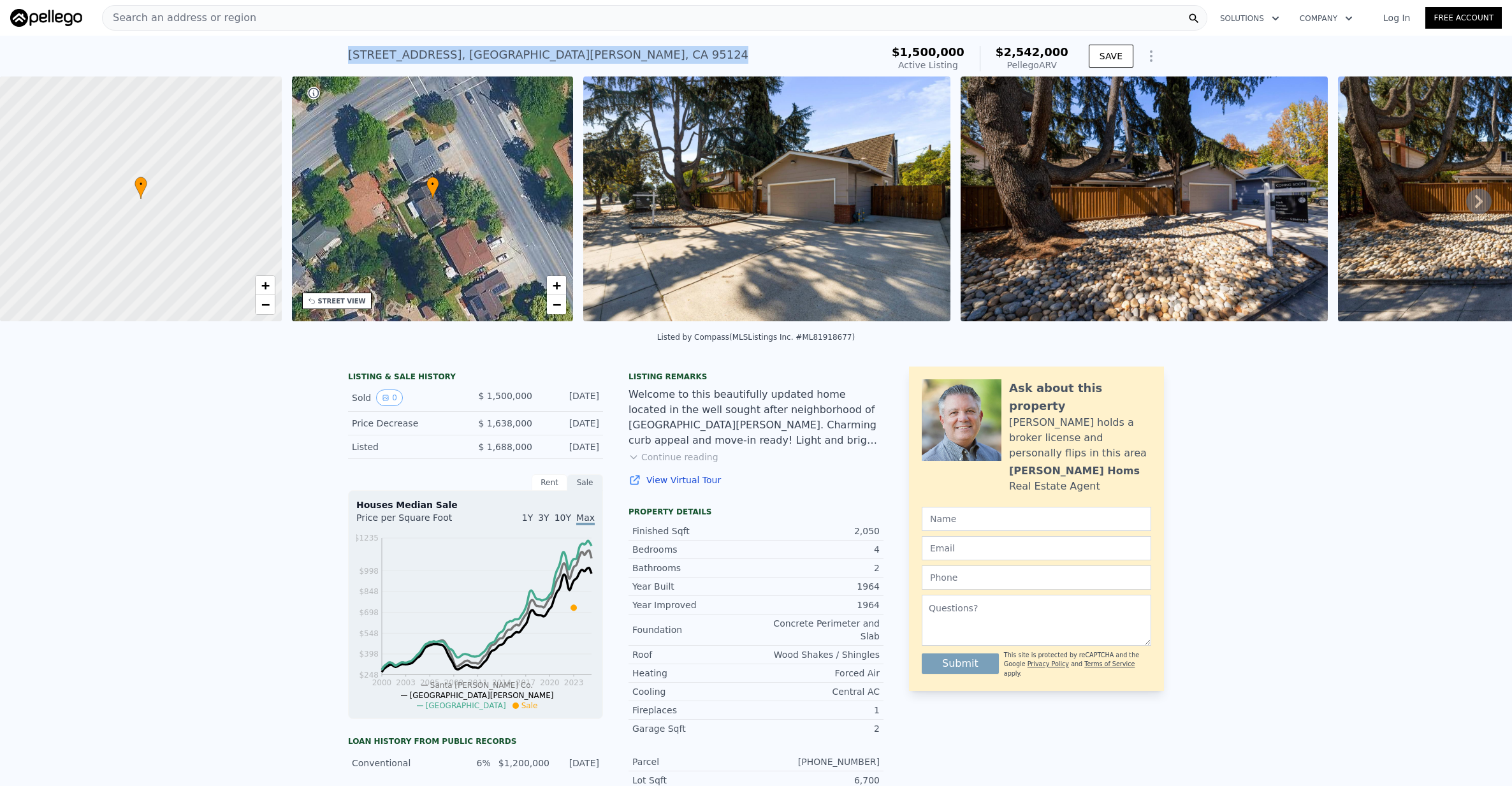
drag, startPoint x: 563, startPoint y: 59, endPoint x: 350, endPoint y: 55, distance: 213.0
click at [350, 55] on div "2415 Meridian Ave , San Jose , CA 95124 Active at $1.500m (~ARV $2.542m )" at bounding box center [612, 58] width 528 height 35
copy div "2415 Meridian Ave , San Jose , CA 95124"
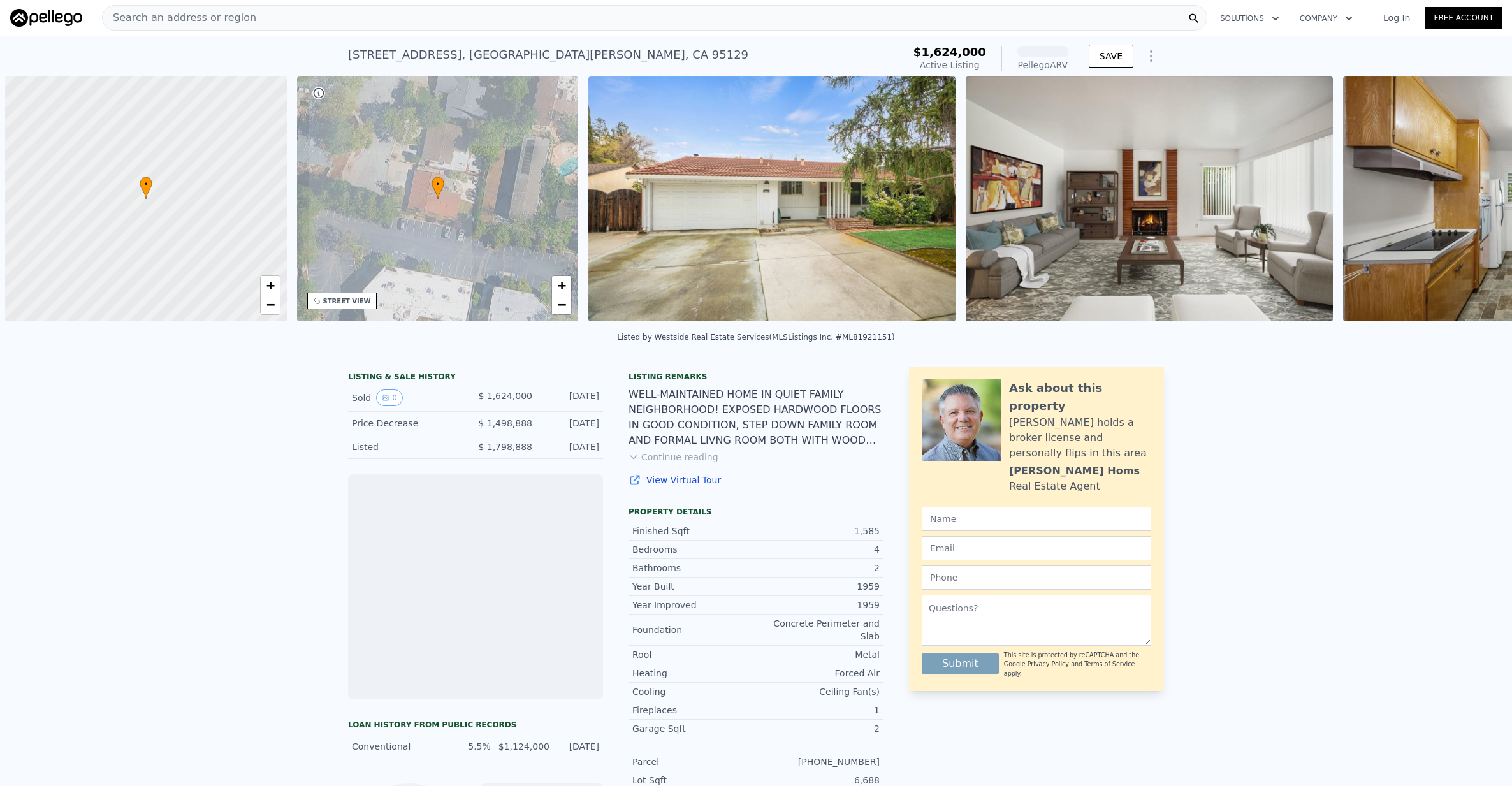
scroll to position [0, 5]
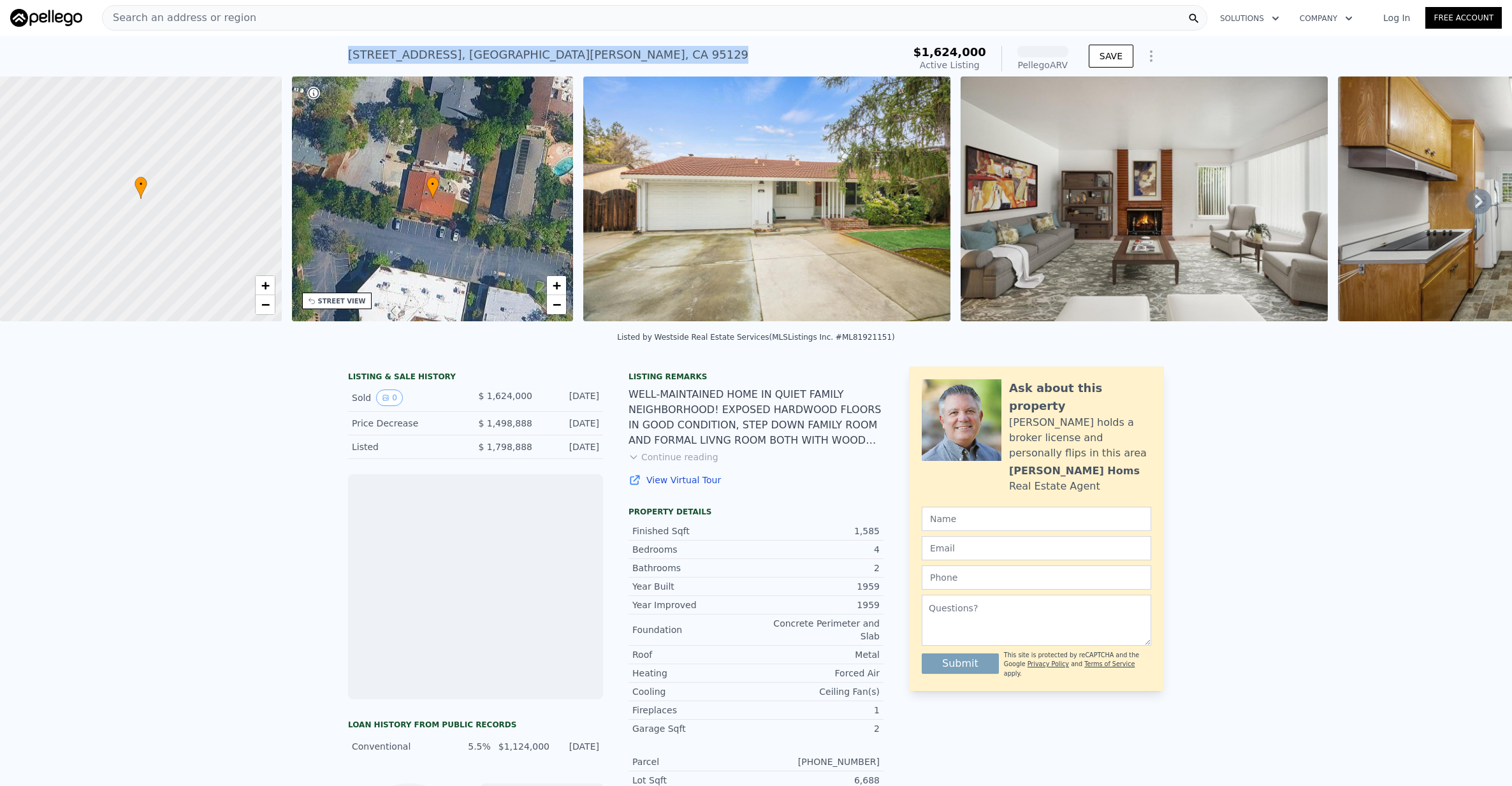
drag, startPoint x: 582, startPoint y: 53, endPoint x: 348, endPoint y: 54, distance: 234.0
click at [348, 54] on div "[STREET_ADDRESS] Active at $1.624m (~ARV )" at bounding box center [622, 58] width 550 height 35
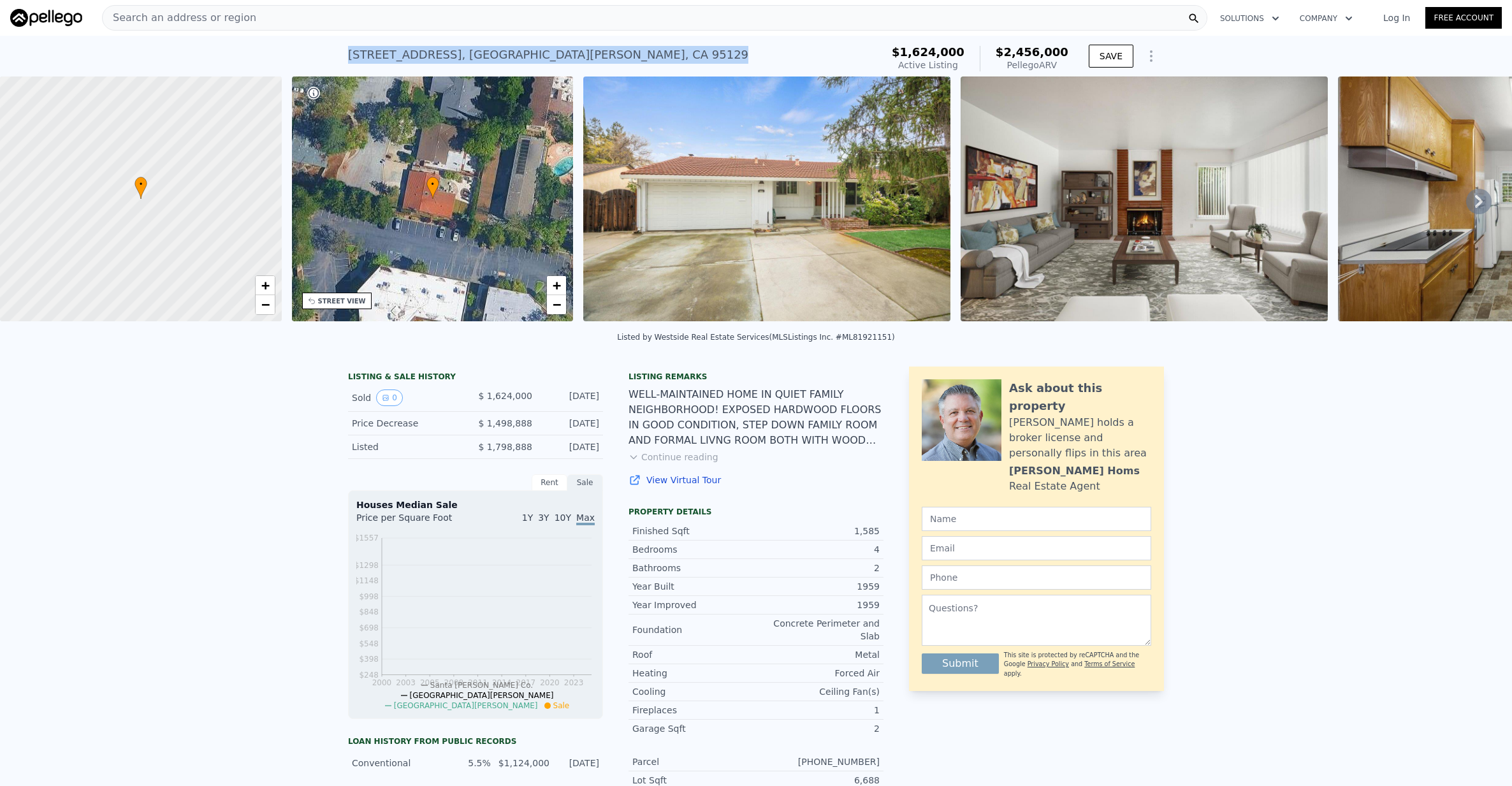
copy div "[STREET_ADDRESS]"
